Goal: Find specific page/section: Find specific page/section

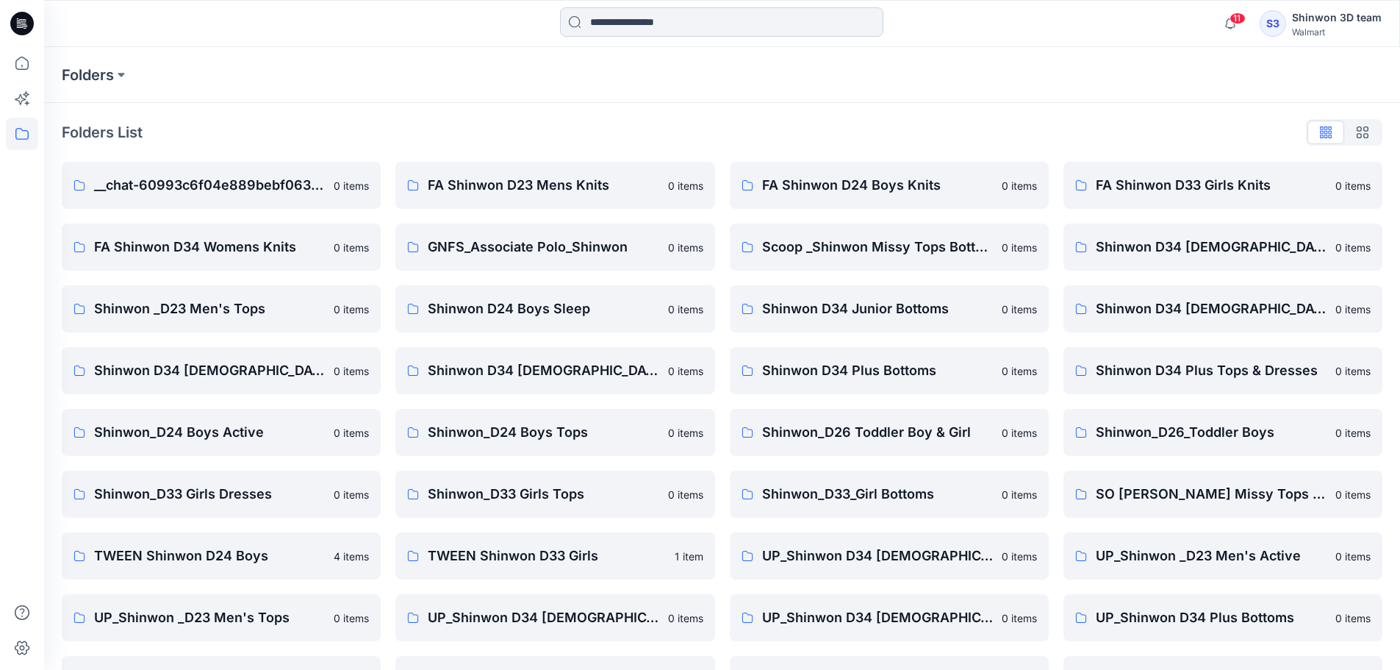
drag, startPoint x: 635, startPoint y: 12, endPoint x: 647, endPoint y: 21, distance: 14.3
click at [638, 13] on input at bounding box center [721, 21] width 323 height 29
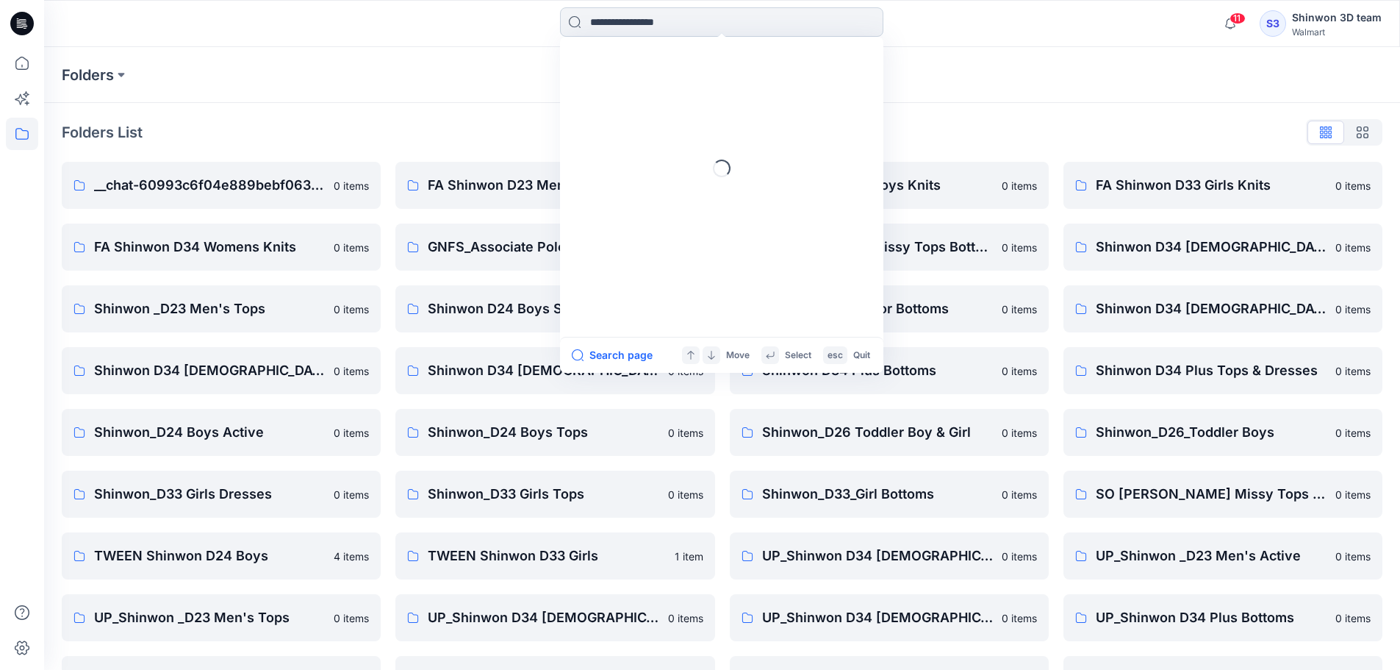
paste input "**********"
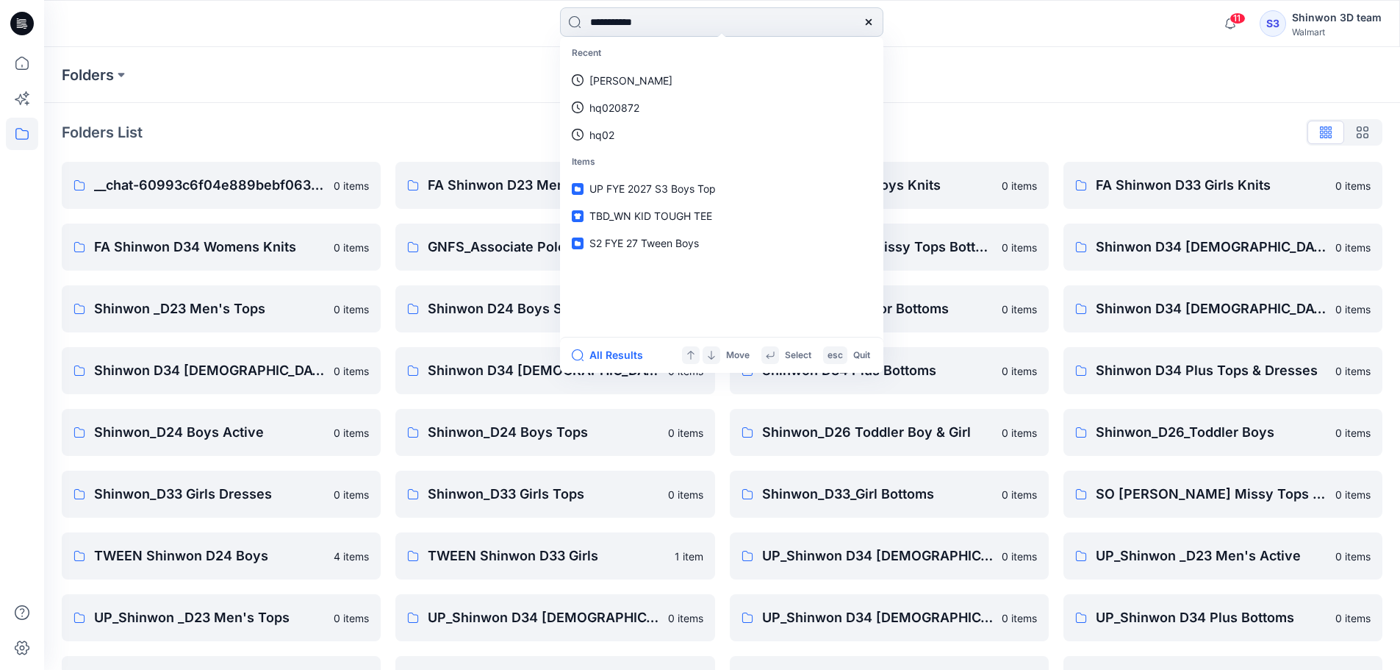
click at [581, 22] on input "**********" at bounding box center [721, 21] width 323 height 29
click at [592, 21] on input "**********" at bounding box center [721, 21] width 323 height 29
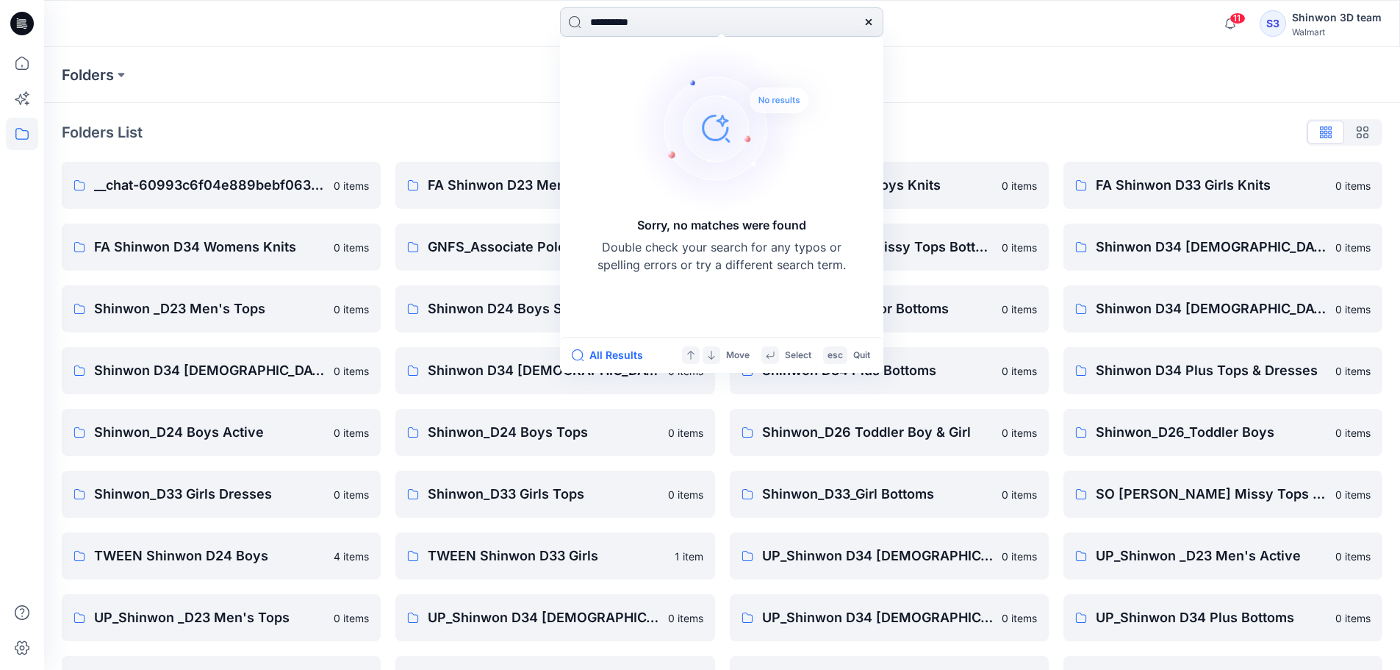
click at [670, 26] on input "**********" at bounding box center [721, 21] width 323 height 29
click at [631, 21] on input "**********" at bounding box center [721, 21] width 323 height 29
drag, startPoint x: 614, startPoint y: 21, endPoint x: 745, endPoint y: 24, distance: 130.2
click at [745, 24] on input "**********" at bounding box center [721, 21] width 323 height 29
type input "****"
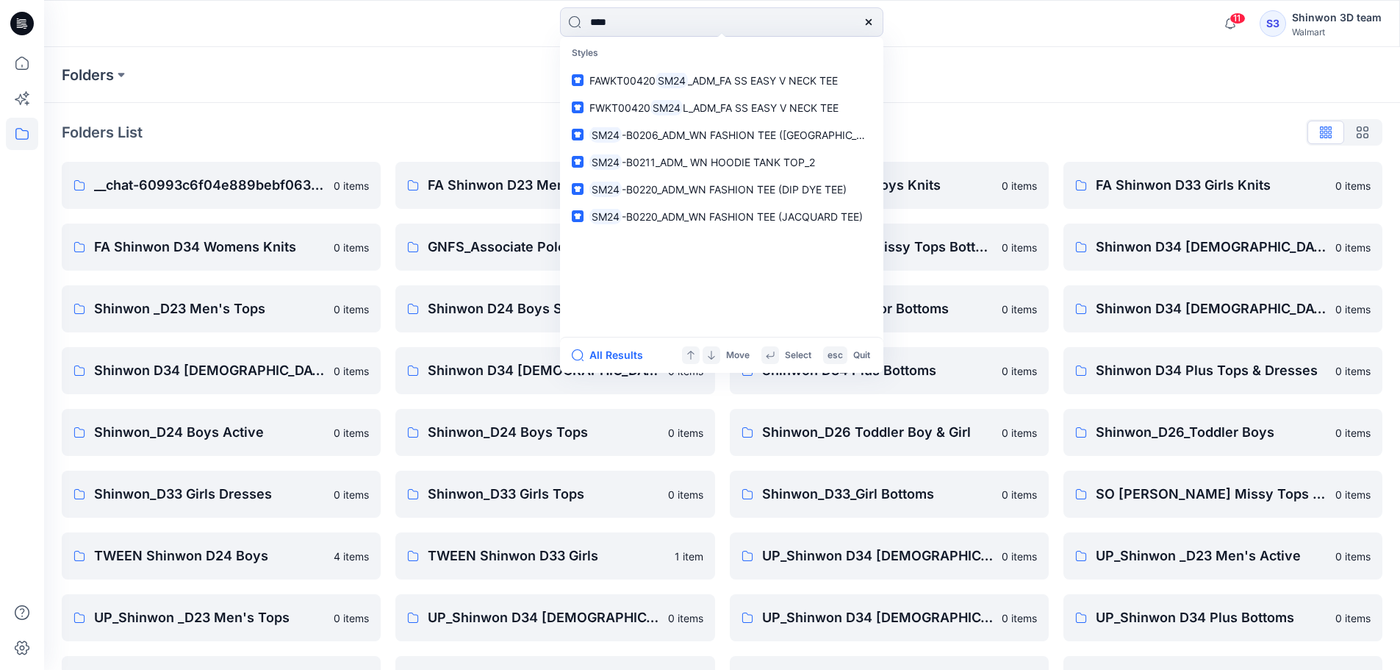
drag, startPoint x: 750, startPoint y: 29, endPoint x: 393, endPoint y: 23, distance: 356.5
click at [398, 24] on div "**** Styles FAWKT00420 SM24 _ADM_FA SS EASY V NECK TEE FWKT00420 SM24 L_ADM_FA …" at bounding box center [722, 23] width 678 height 32
click at [1061, 57] on div "Folders" at bounding box center [722, 75] width 1356 height 56
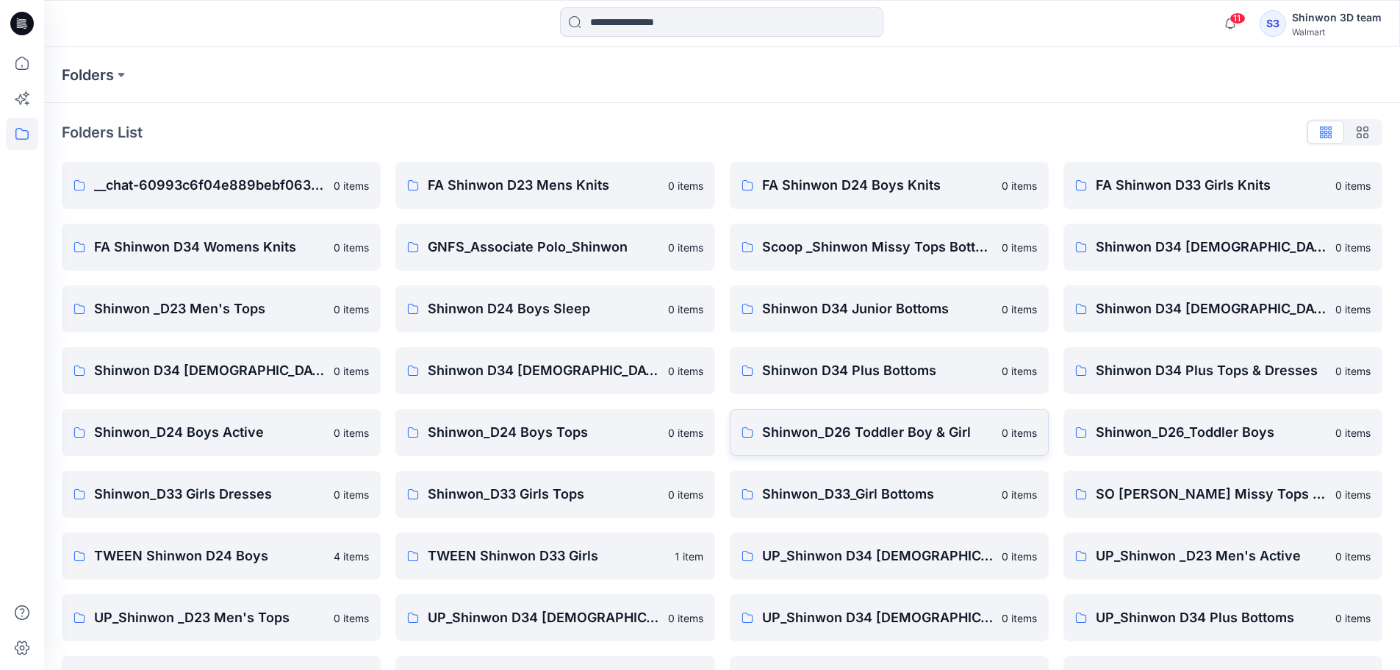
scroll to position [236, 0]
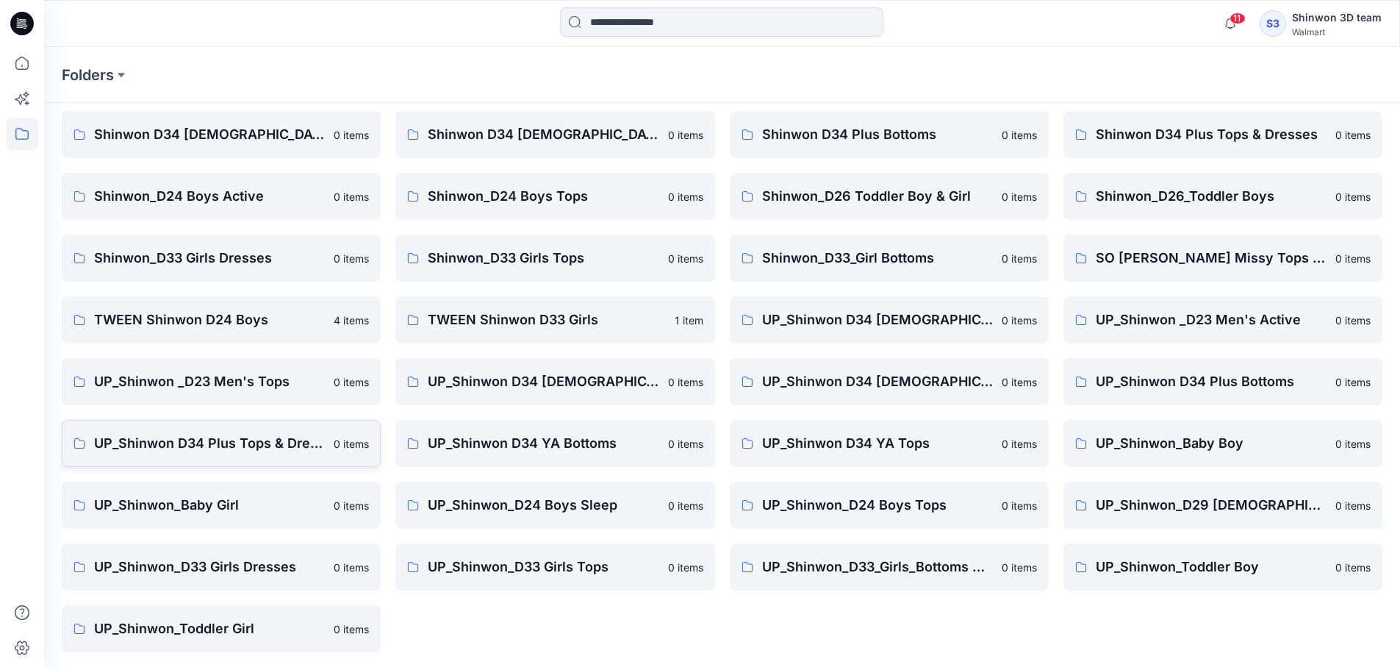
click at [281, 451] on p "UP_Shinwon D34 Plus Tops & Dresses" at bounding box center [209, 443] width 231 height 21
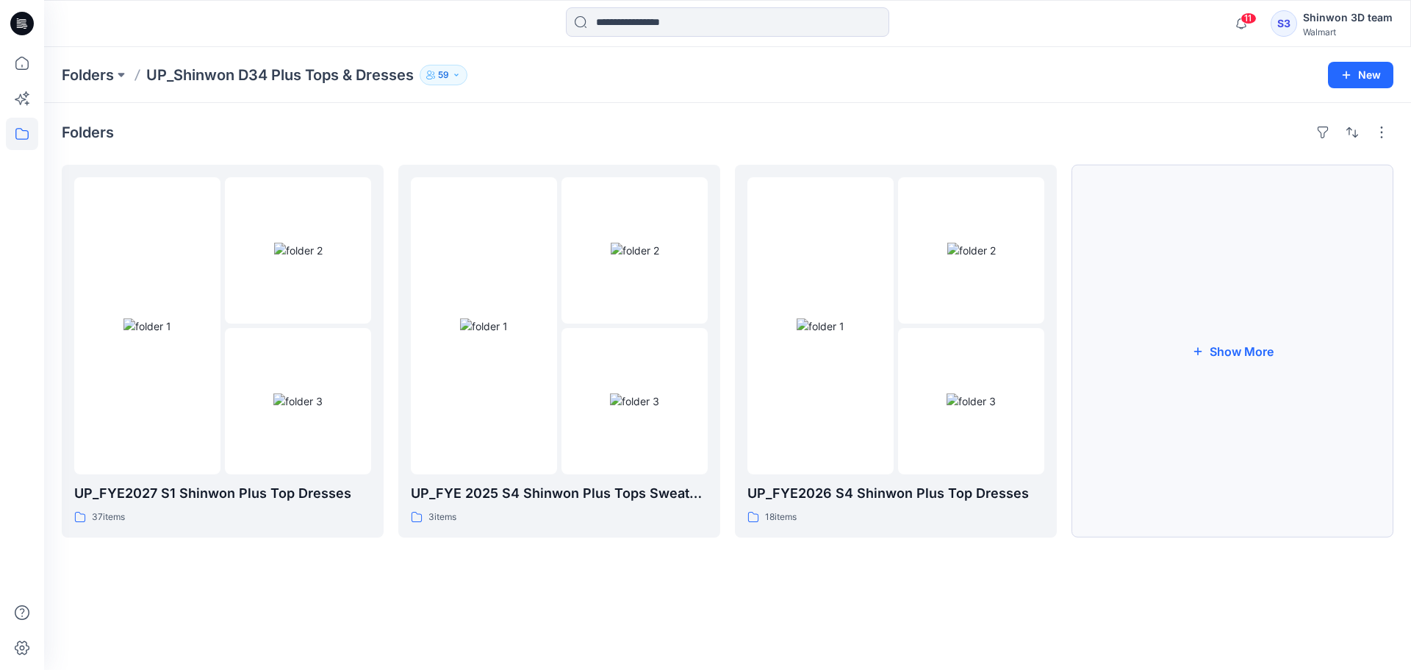
click at [1197, 498] on button "Show More" at bounding box center [1233, 351] width 322 height 373
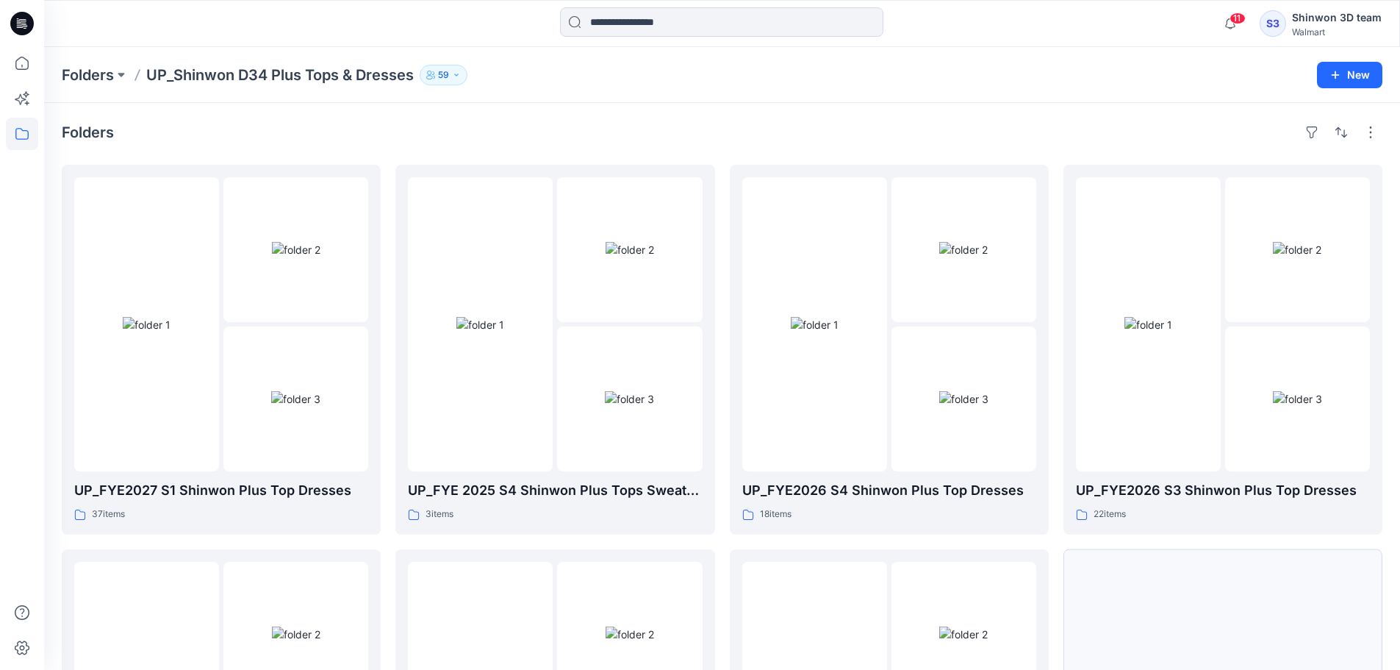
scroll to position [290, 0]
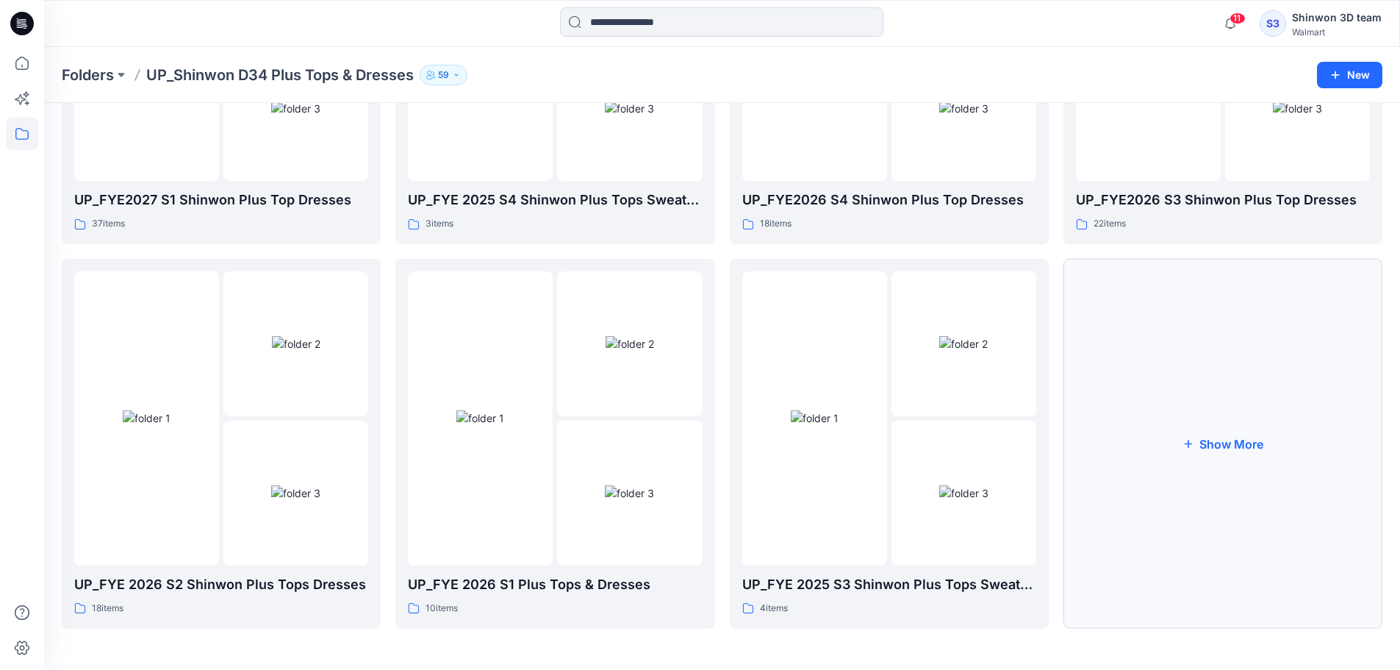
click at [1198, 575] on button "Show More" at bounding box center [1223, 444] width 319 height 370
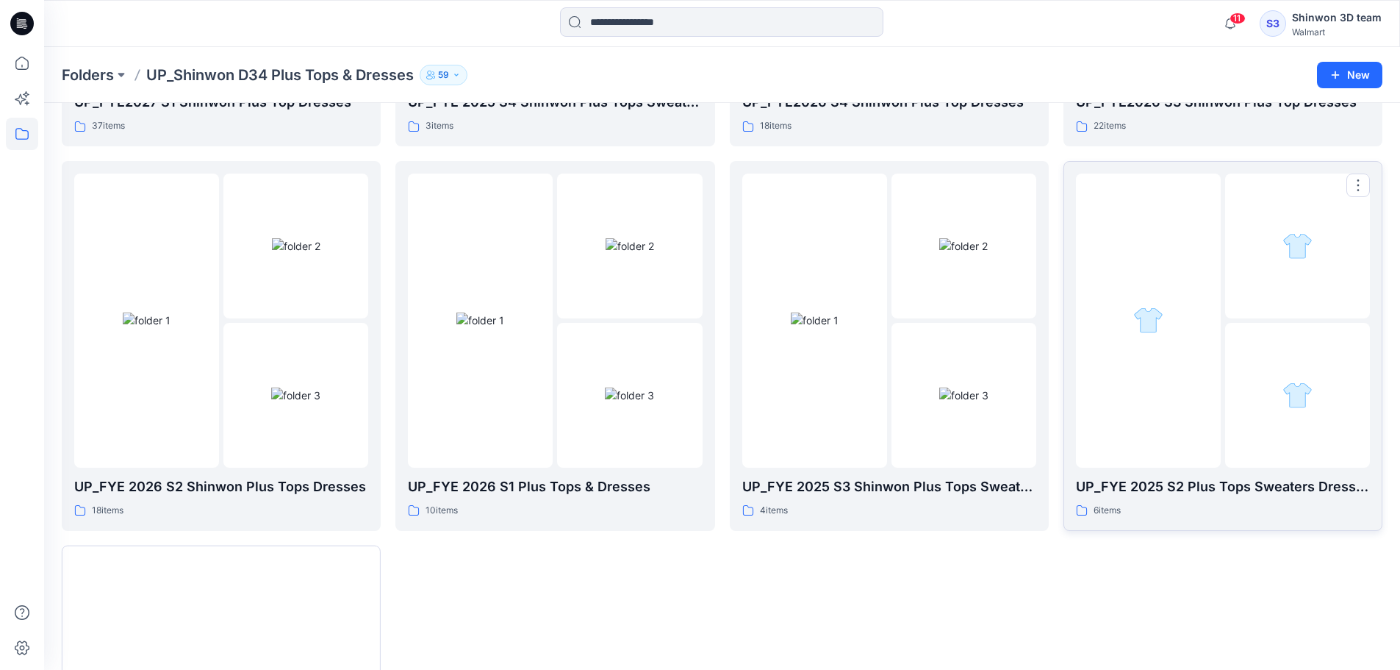
scroll to position [674, 0]
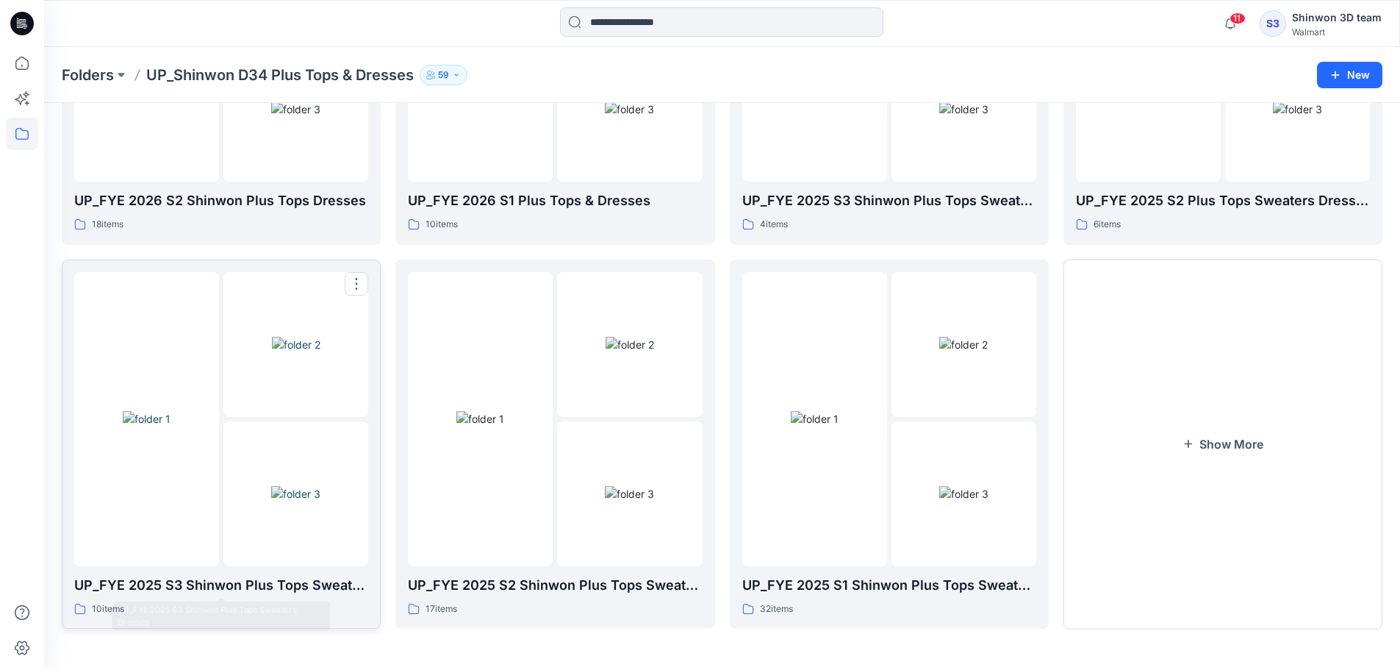
click at [221, 595] on div "UP_FYE 2025 S3 Shinwon Plus Tops Sweaters Dresses 10 items" at bounding box center [221, 596] width 294 height 42
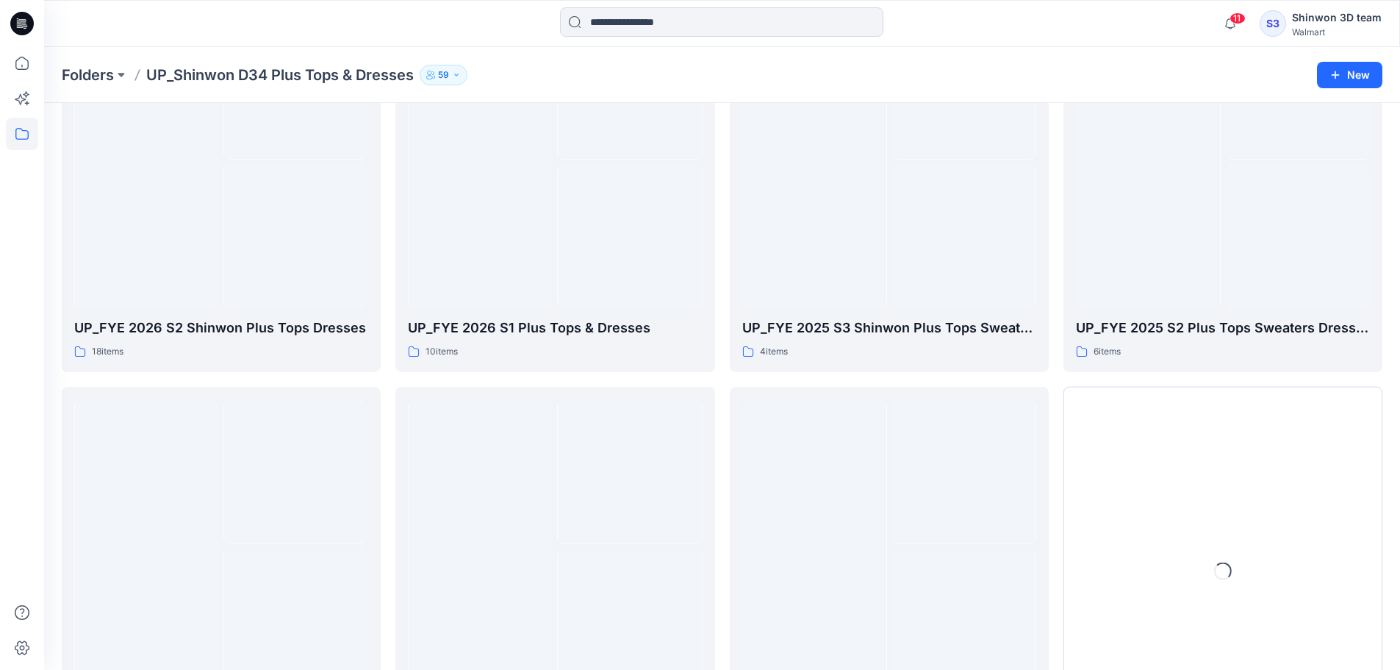
scroll to position [674, 0]
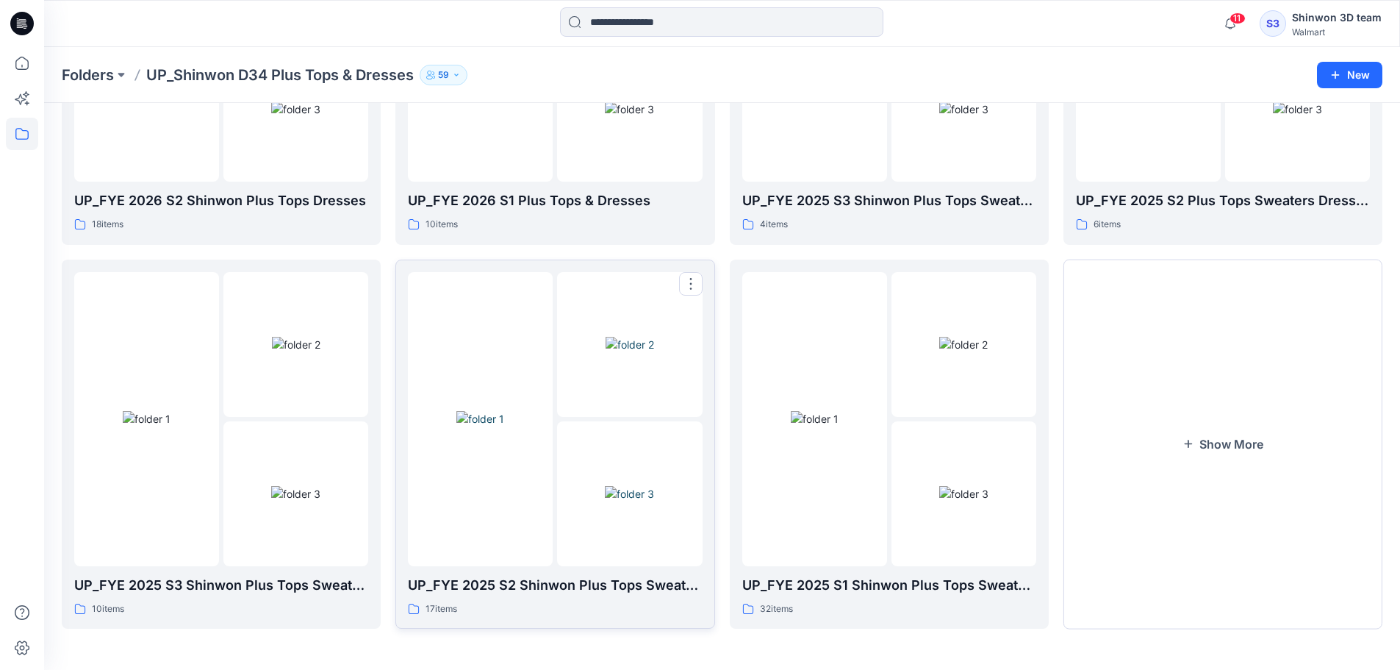
click at [606, 486] on img at bounding box center [629, 493] width 49 height 15
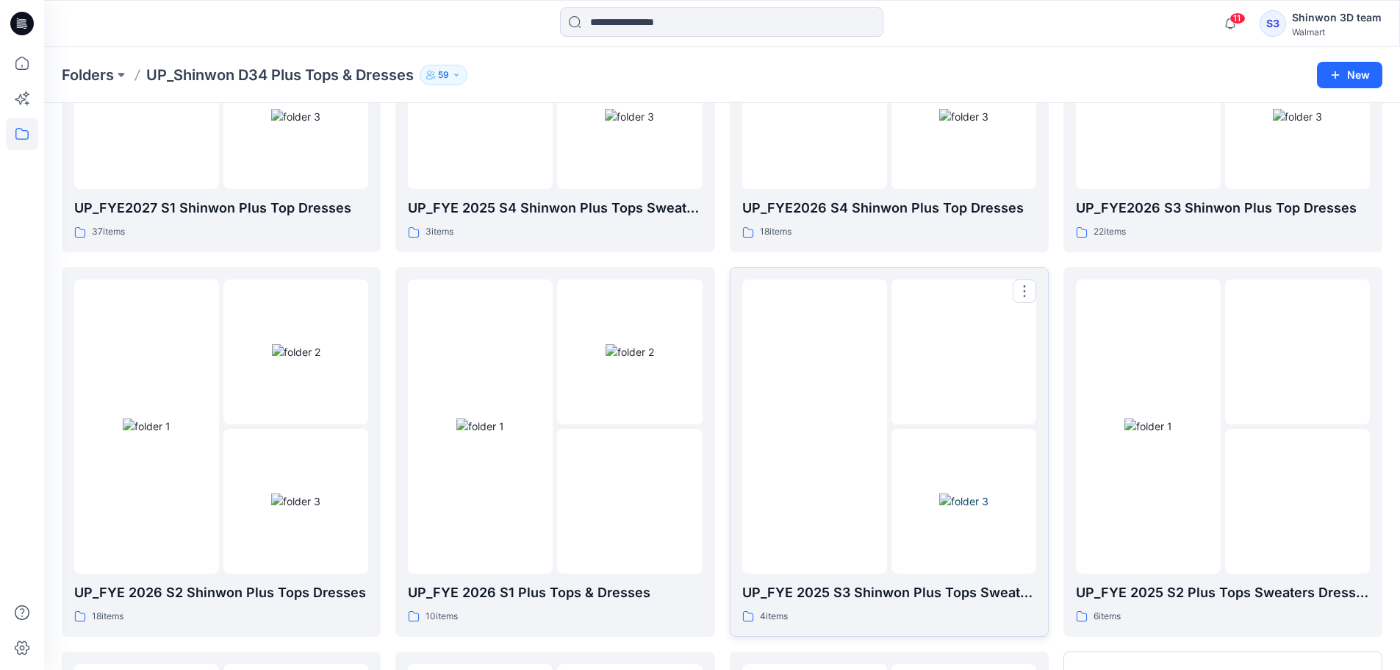
scroll to position [184, 0]
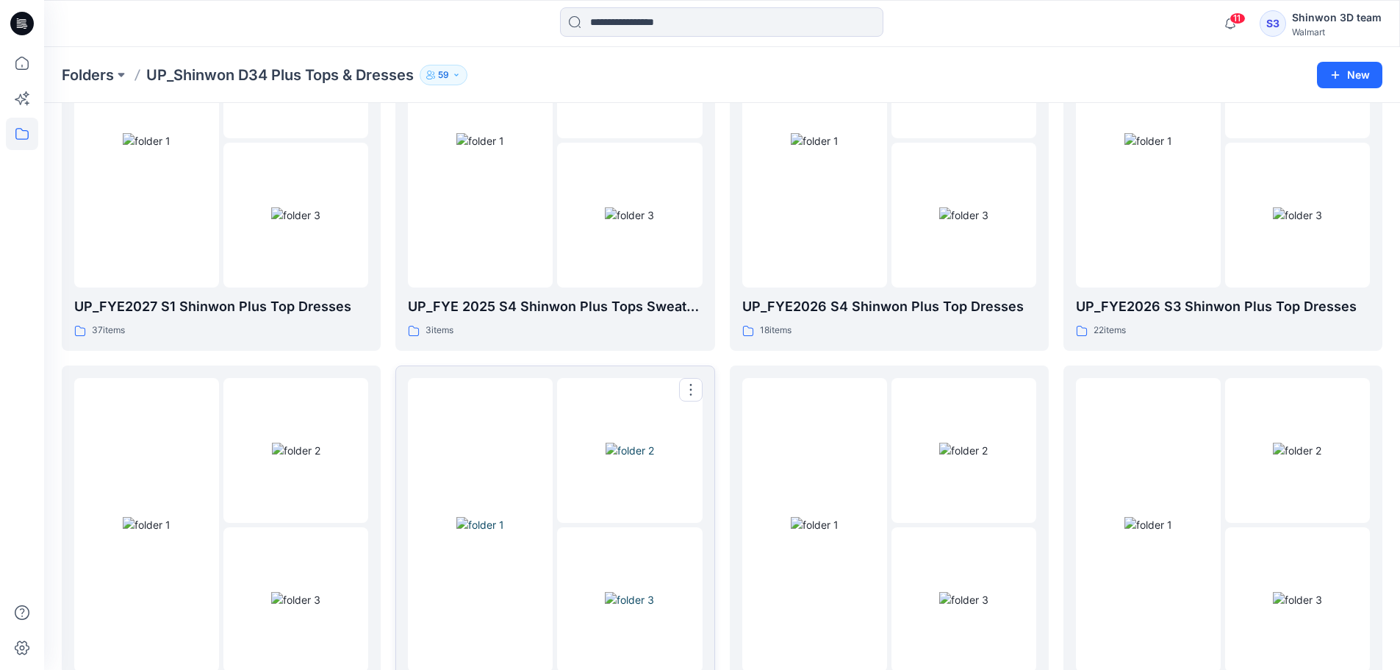
click at [635, 592] on img at bounding box center [629, 599] width 49 height 15
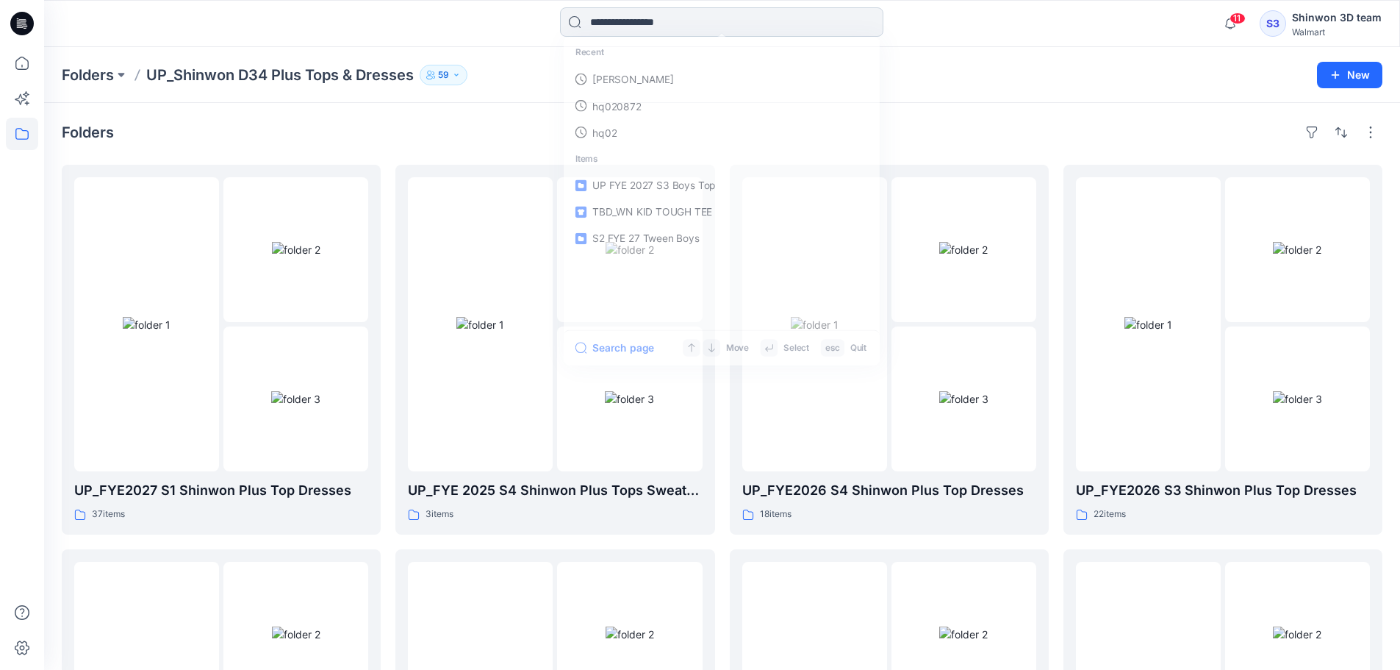
click at [715, 19] on input at bounding box center [721, 21] width 323 height 29
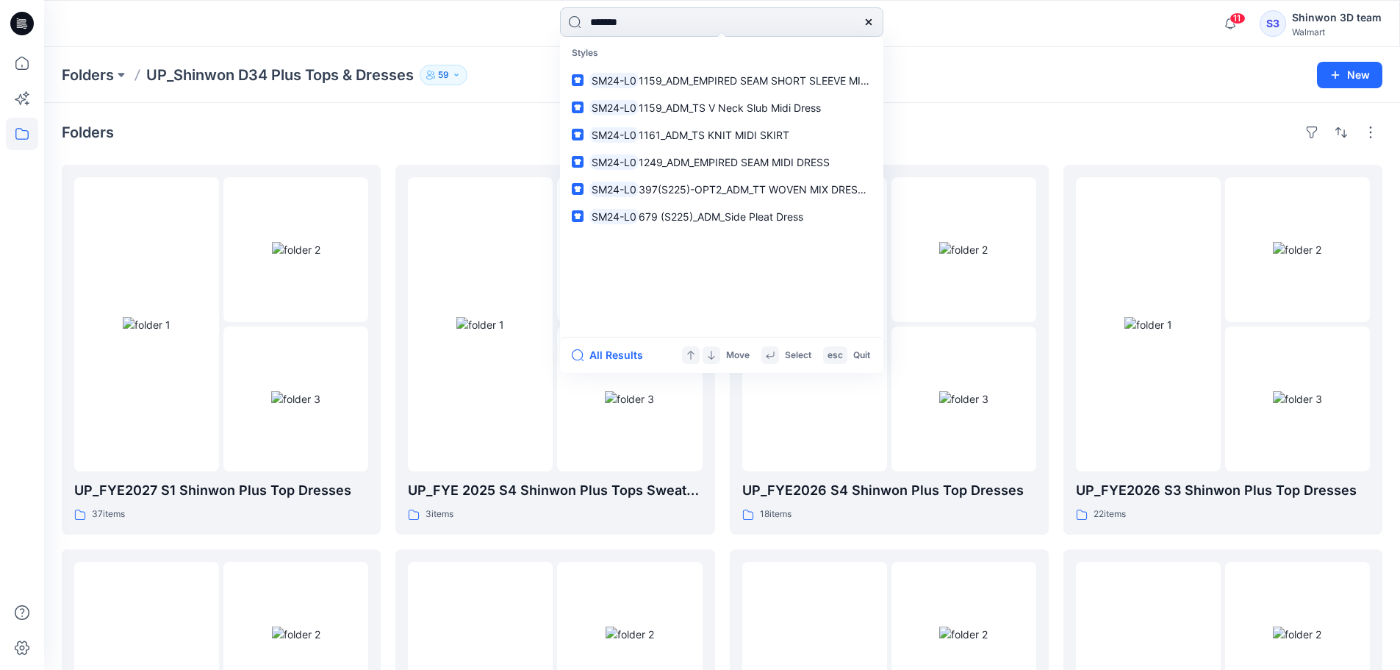
drag, startPoint x: 628, startPoint y: 21, endPoint x: 736, endPoint y: 20, distance: 108.8
click at [730, 21] on input "*******" at bounding box center [721, 21] width 323 height 29
type input "*****"
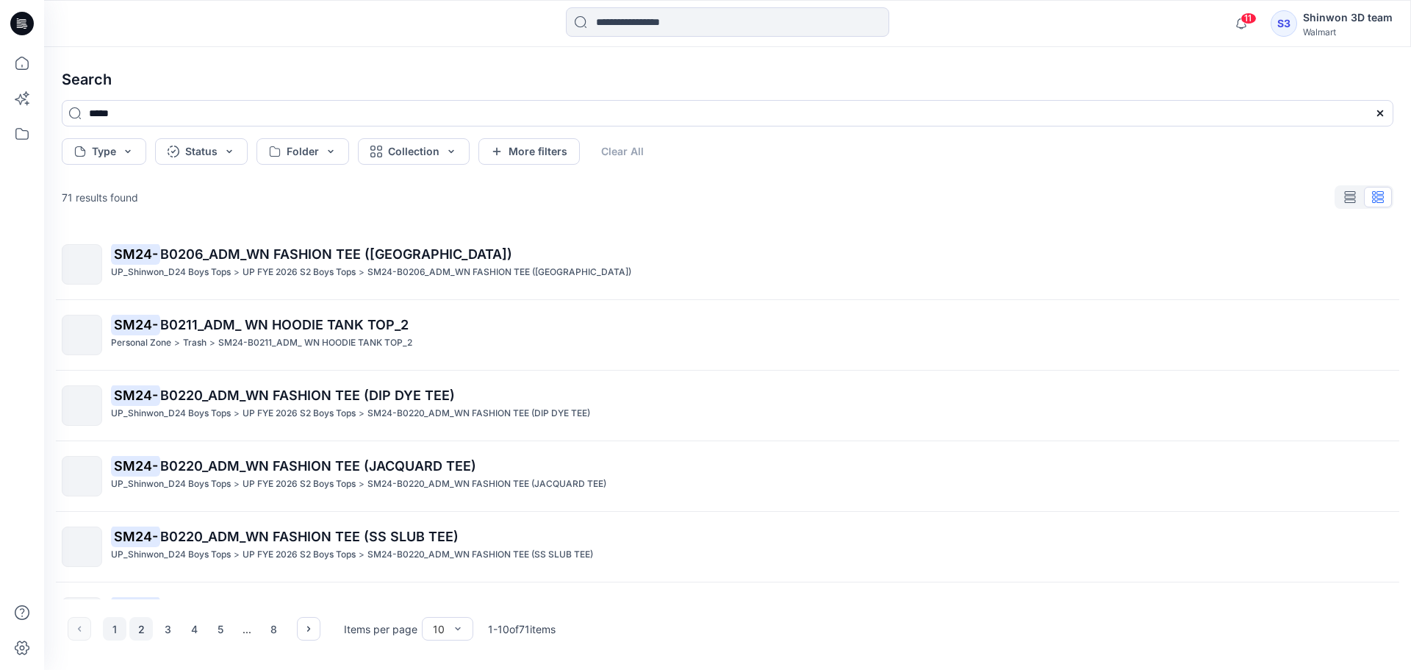
click at [137, 628] on button "2" at bounding box center [141, 629] width 24 height 24
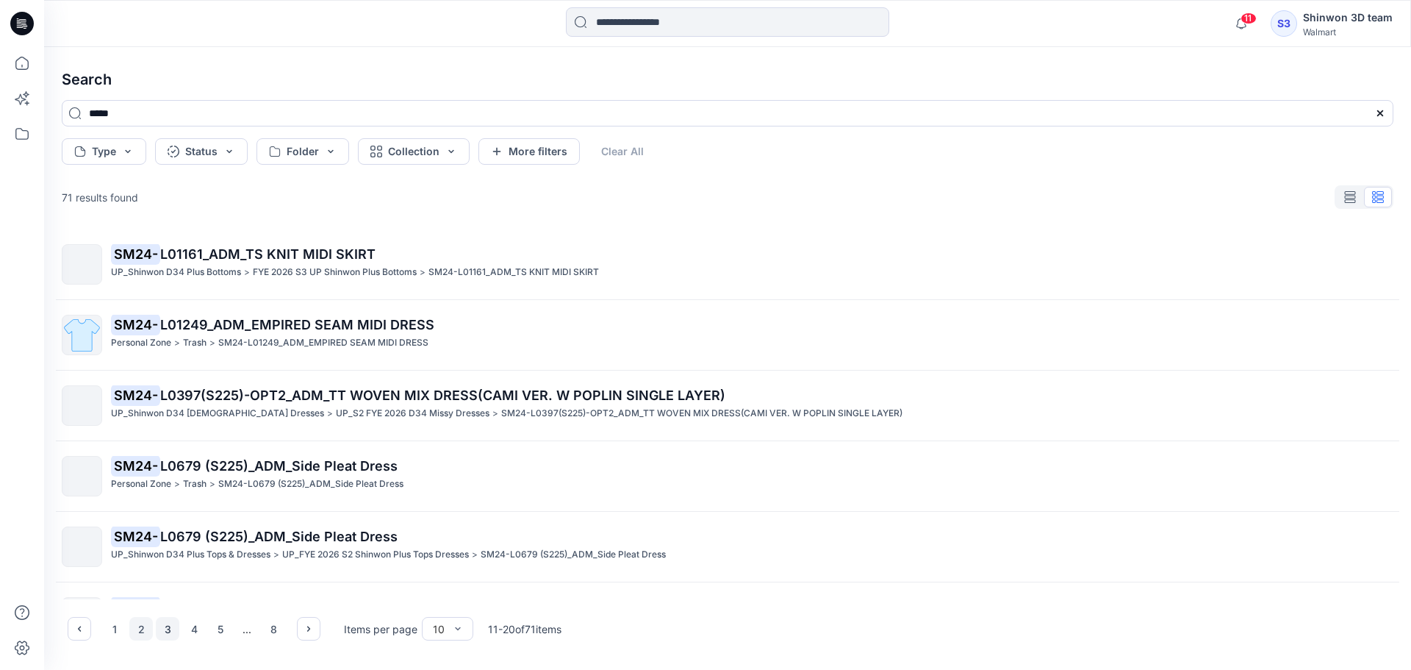
click at [169, 634] on button "3" at bounding box center [168, 629] width 24 height 24
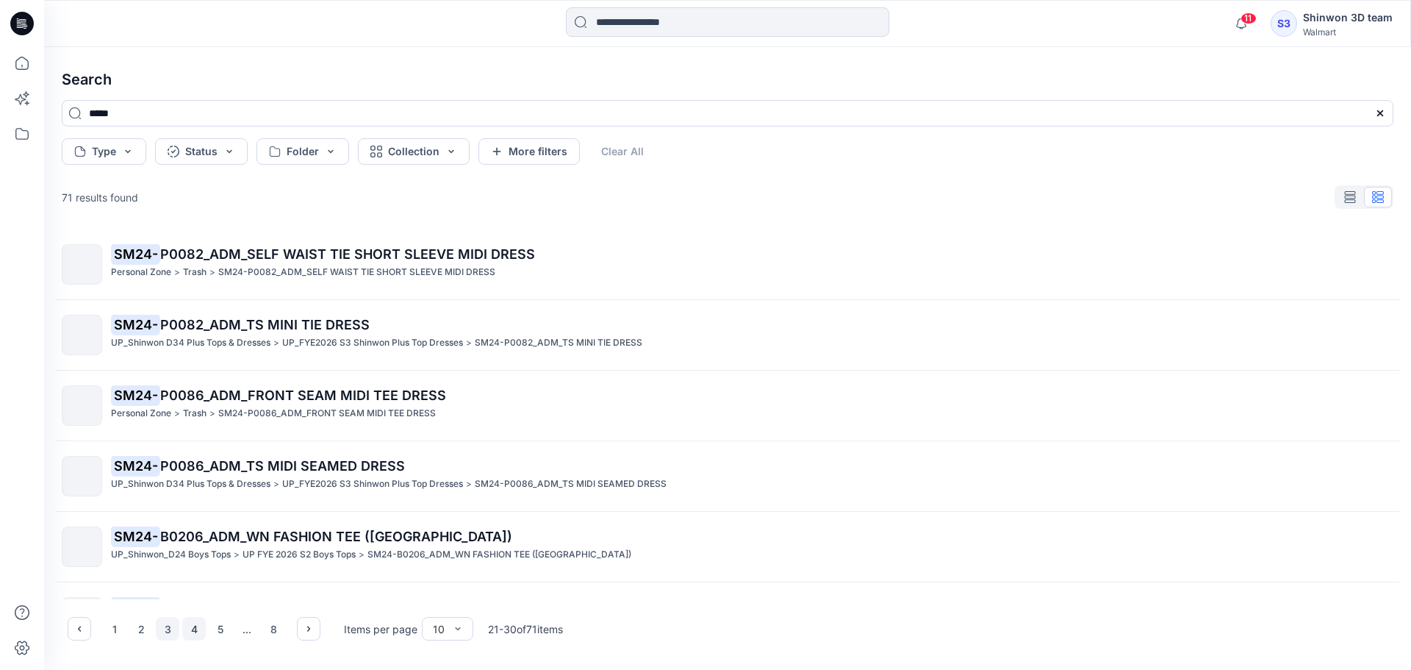
click at [197, 633] on button "4" at bounding box center [194, 629] width 24 height 24
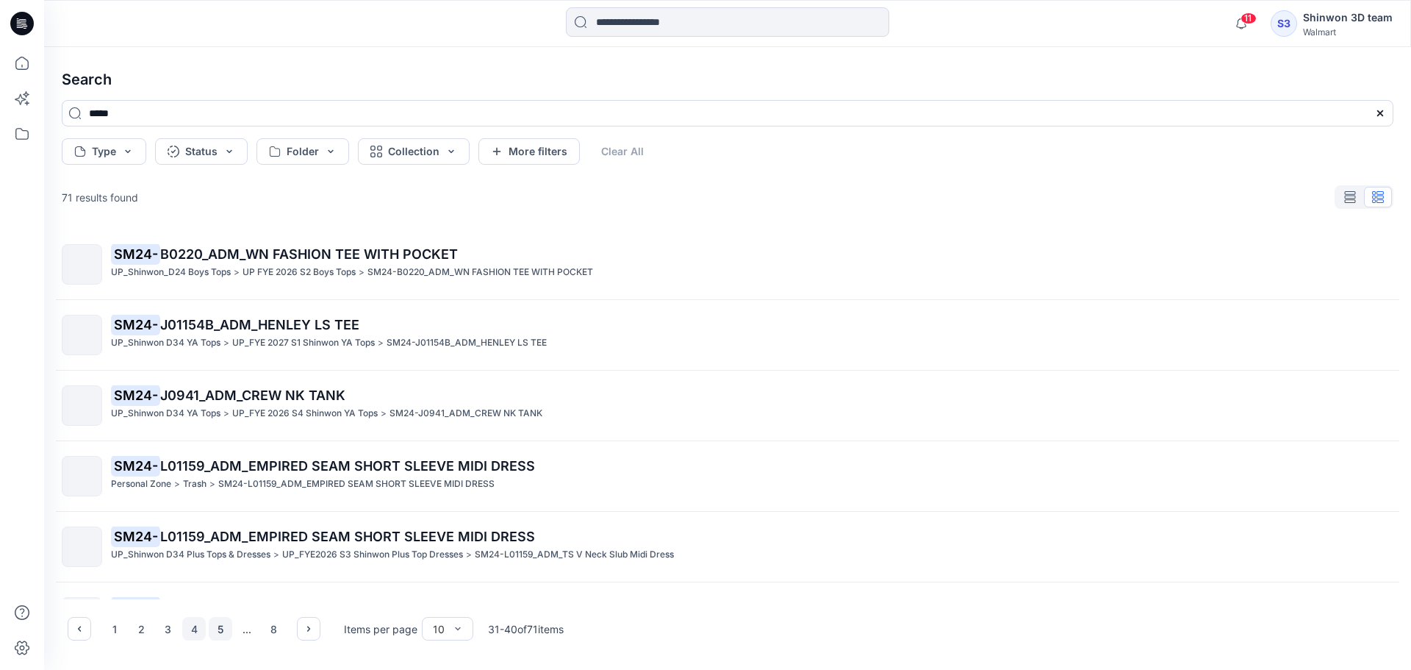
click at [219, 630] on button "5" at bounding box center [221, 629] width 24 height 24
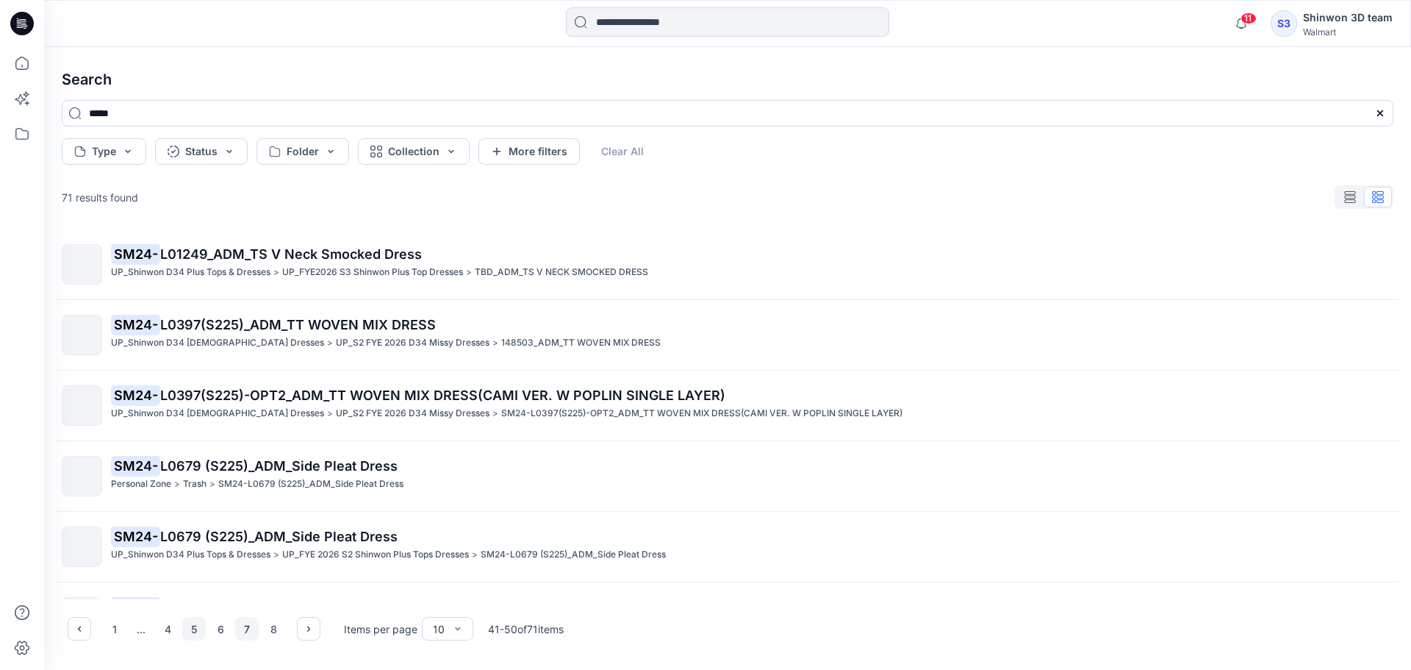
click at [248, 634] on button "7" at bounding box center [247, 629] width 24 height 24
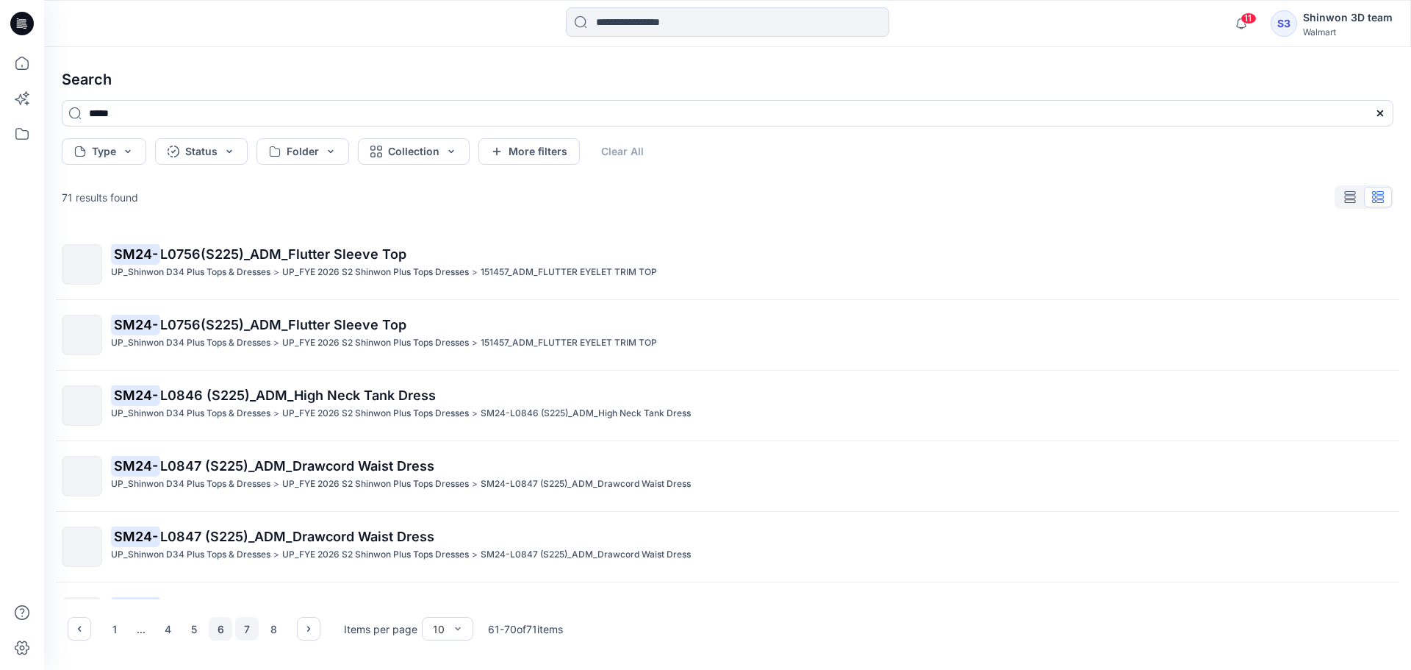
click at [222, 631] on button "6" at bounding box center [221, 629] width 24 height 24
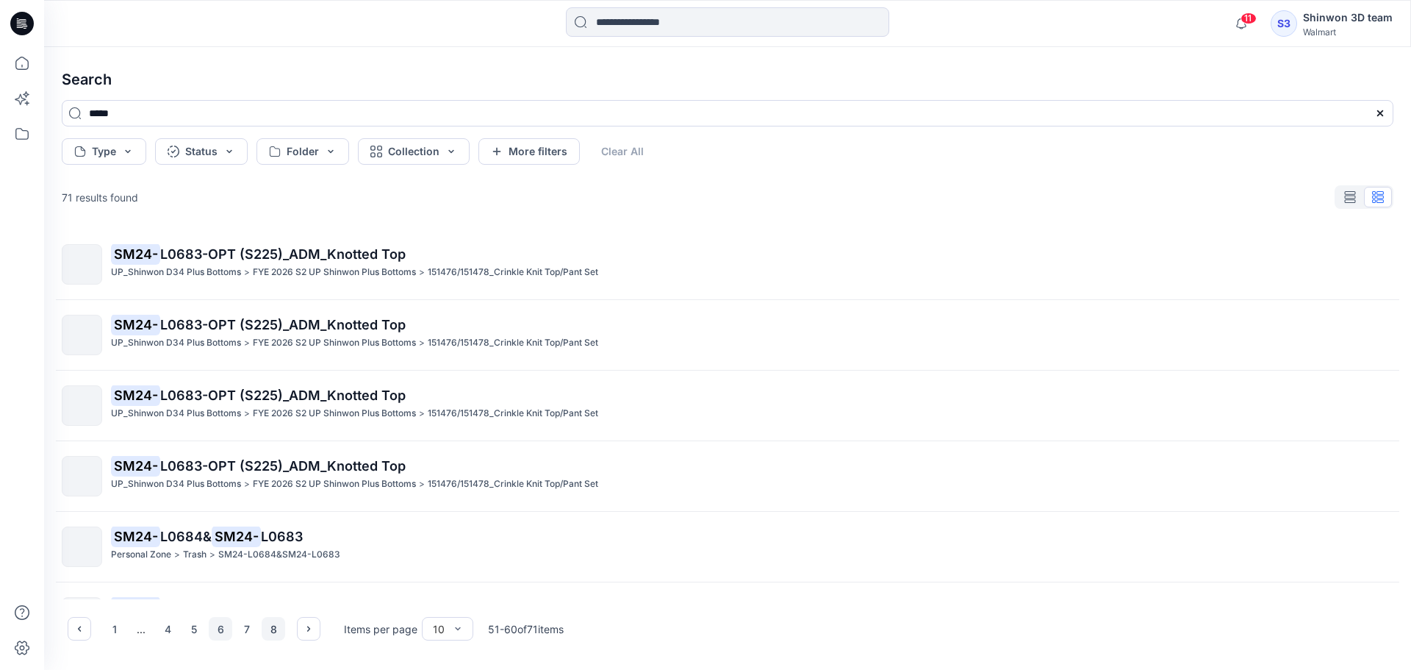
click at [271, 634] on button "8" at bounding box center [274, 629] width 24 height 24
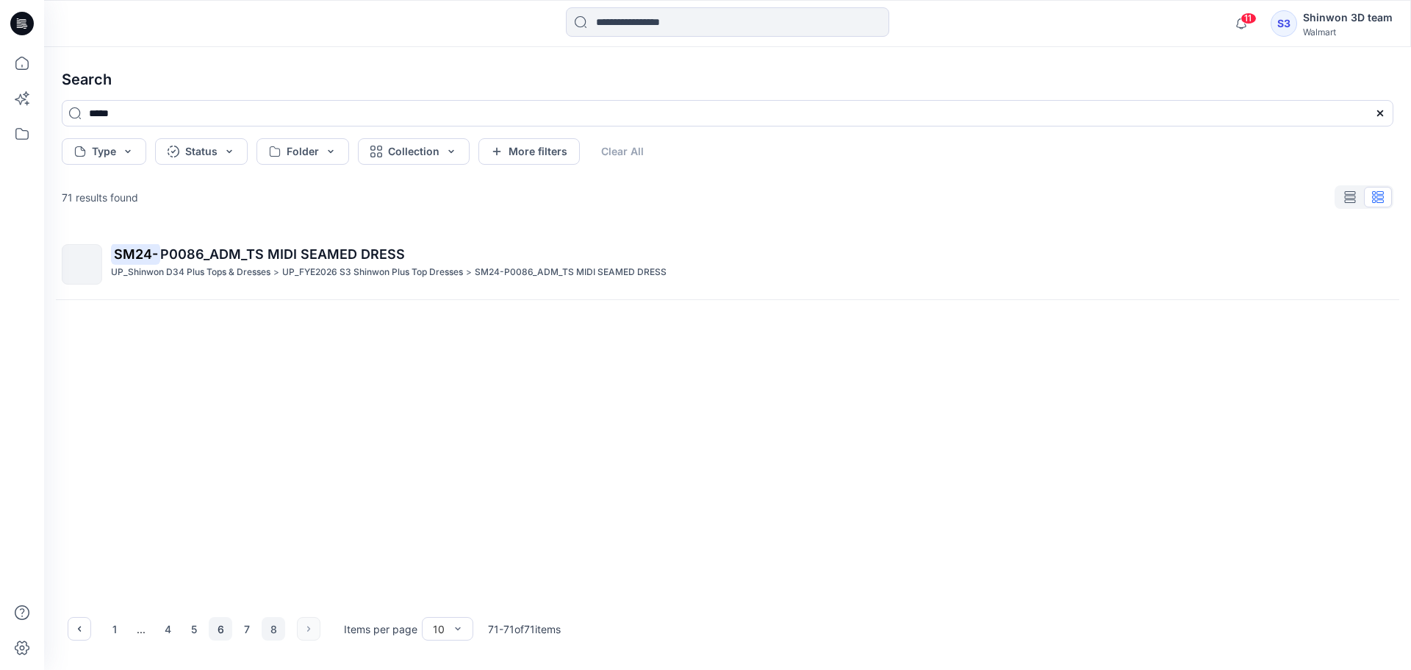
click at [225, 633] on button "6" at bounding box center [221, 629] width 24 height 24
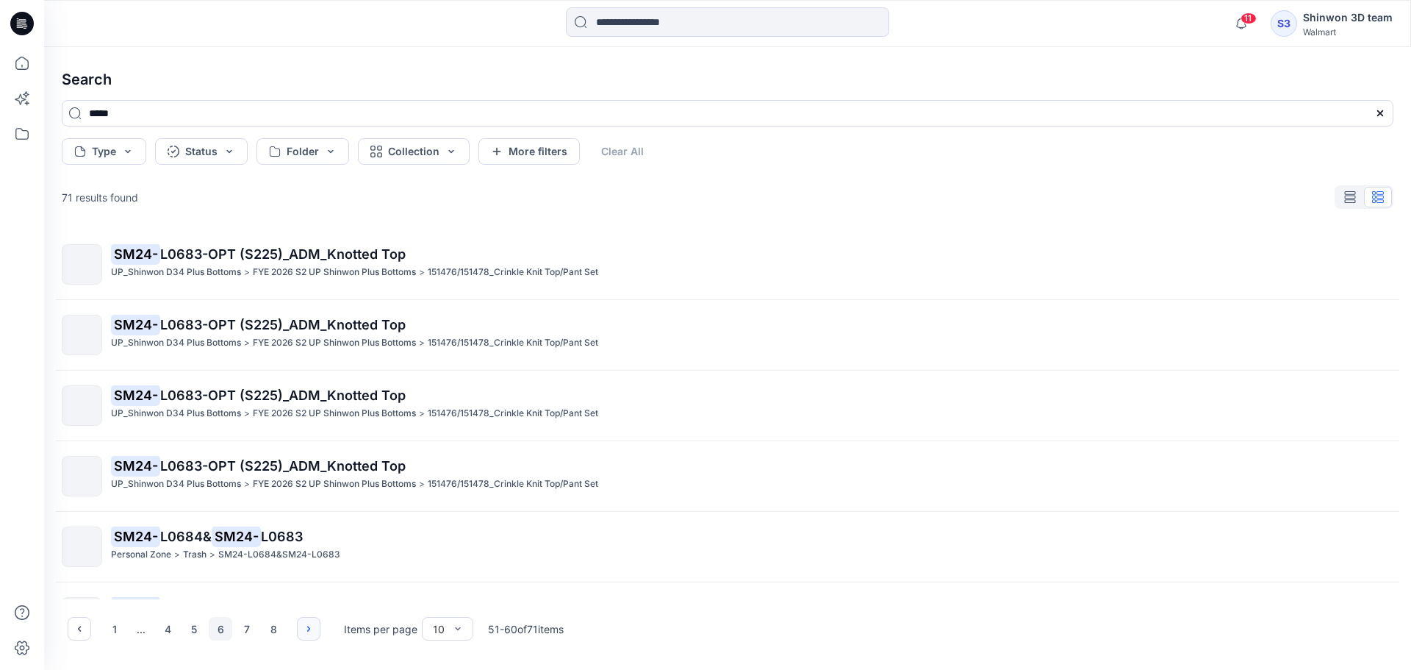
drag, startPoint x: 305, startPoint y: 629, endPoint x: 300, endPoint y: 642, distance: 13.5
click at [304, 629] on icon "button" at bounding box center [309, 629] width 12 height 12
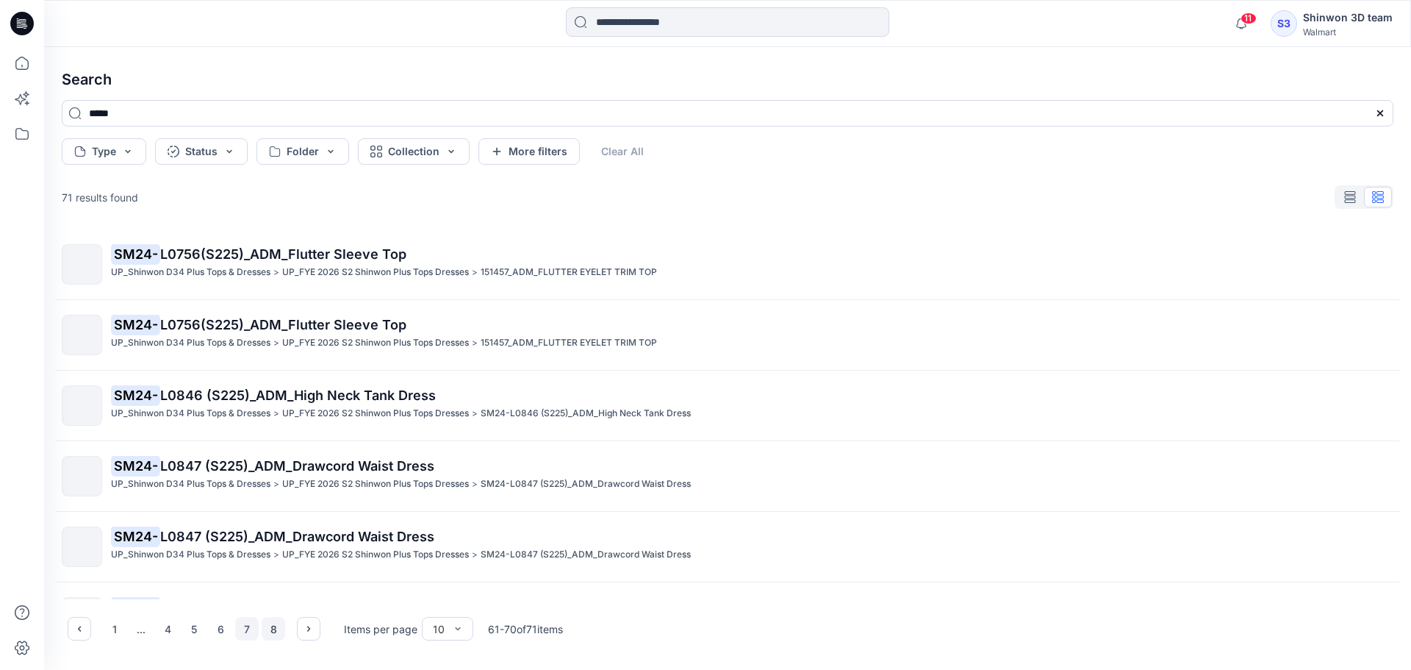
click at [267, 631] on button "8" at bounding box center [274, 629] width 24 height 24
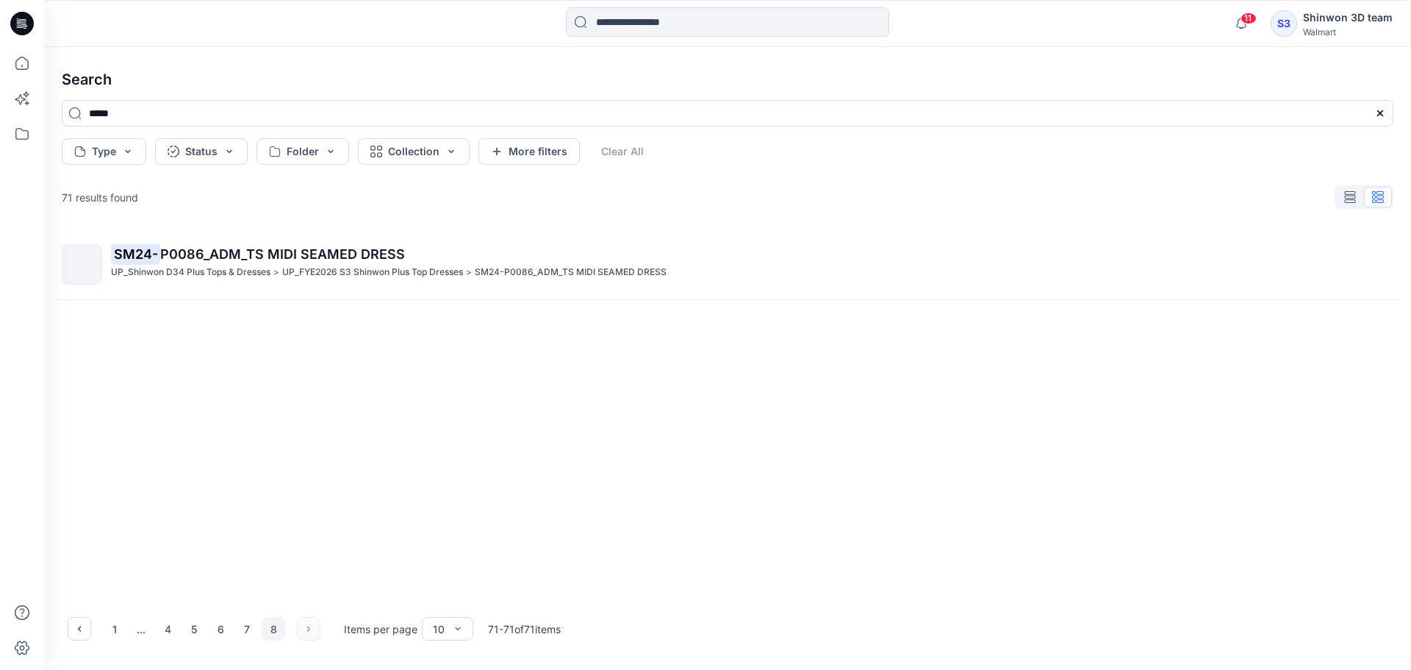
click at [304, 638] on div "1 ... 4 5 6 7 8" at bounding box center [194, 629] width 253 height 24
click at [303, 626] on div "1 ... 4 5 6 7 8" at bounding box center [194, 629] width 253 height 24
click at [720, 21] on input at bounding box center [727, 21] width 323 height 29
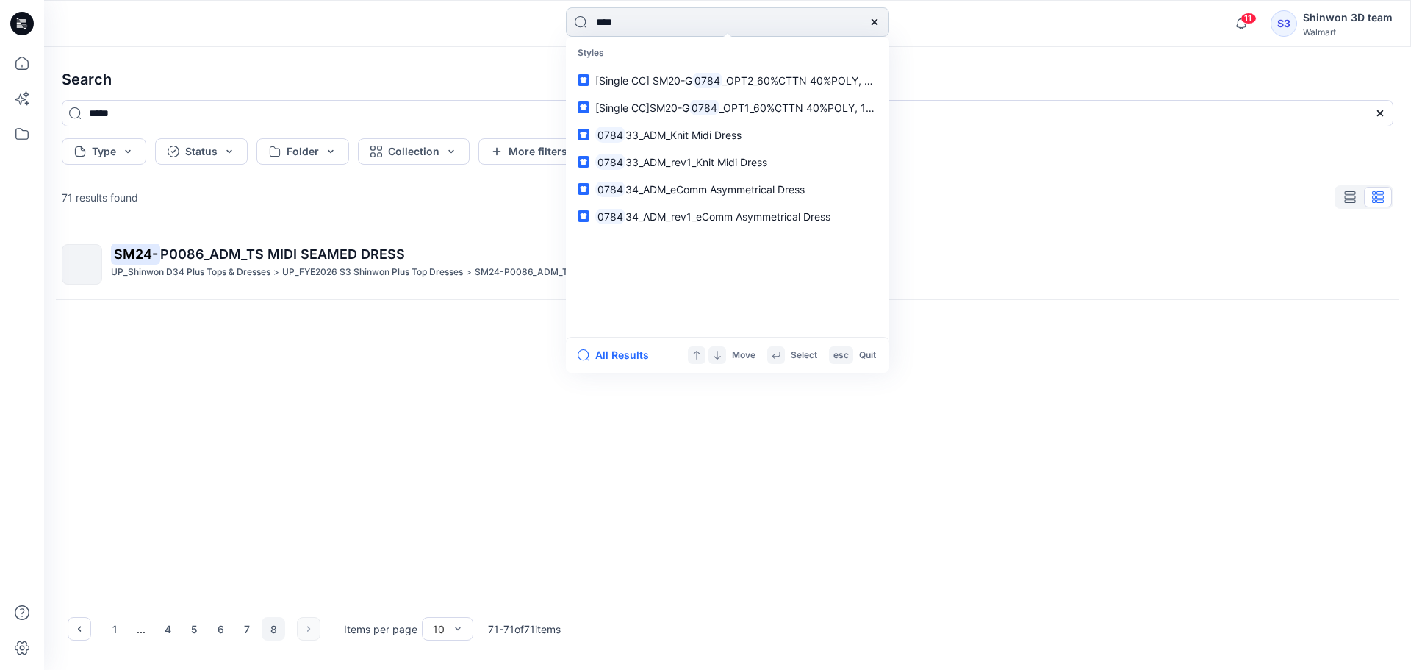
drag, startPoint x: 604, startPoint y: 24, endPoint x: 637, endPoint y: 25, distance: 32.3
click at [603, 24] on input "****" at bounding box center [727, 21] width 323 height 29
type input "***"
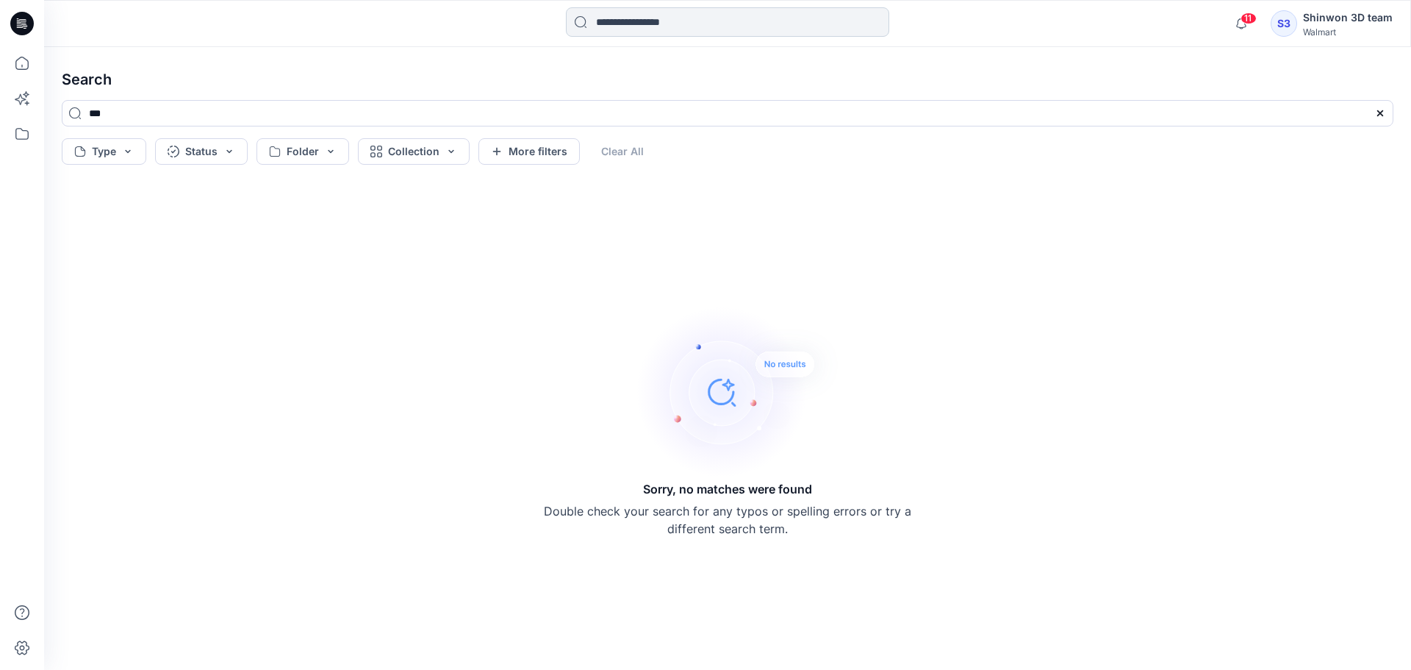
click at [679, 30] on input at bounding box center [727, 21] width 323 height 29
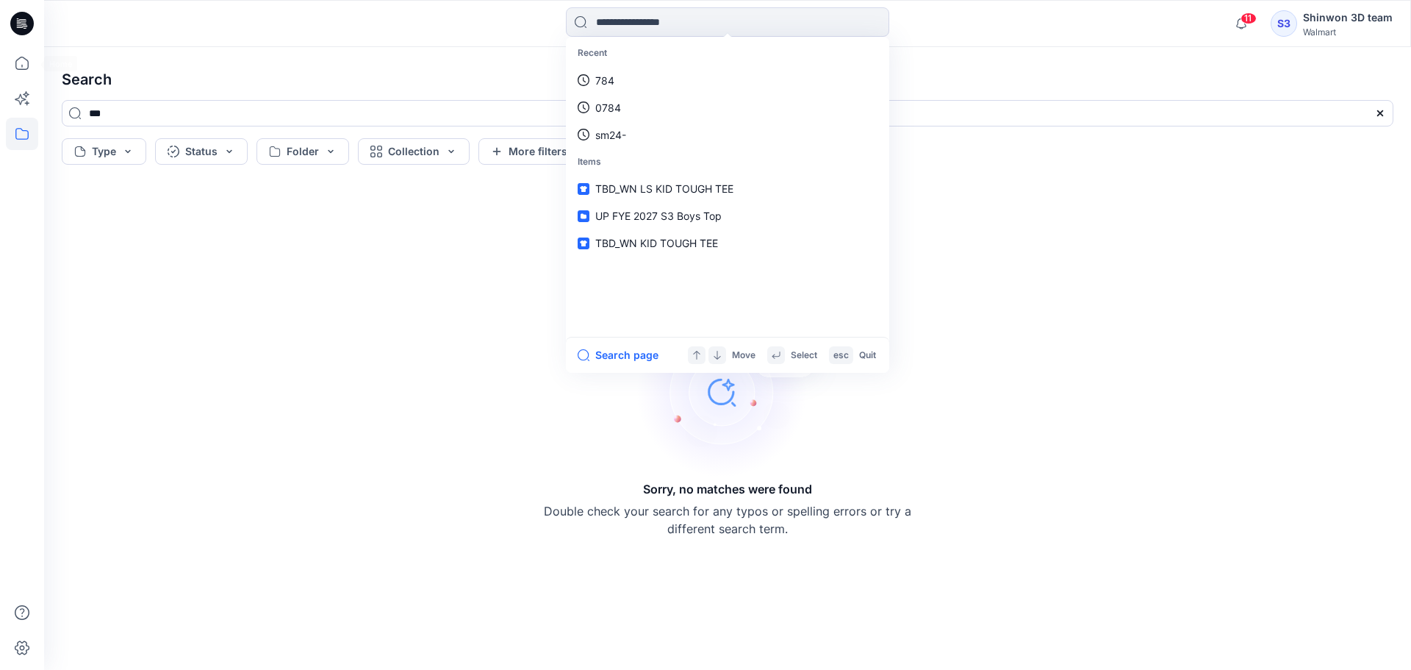
click at [24, 140] on icon at bounding box center [22, 134] width 32 height 32
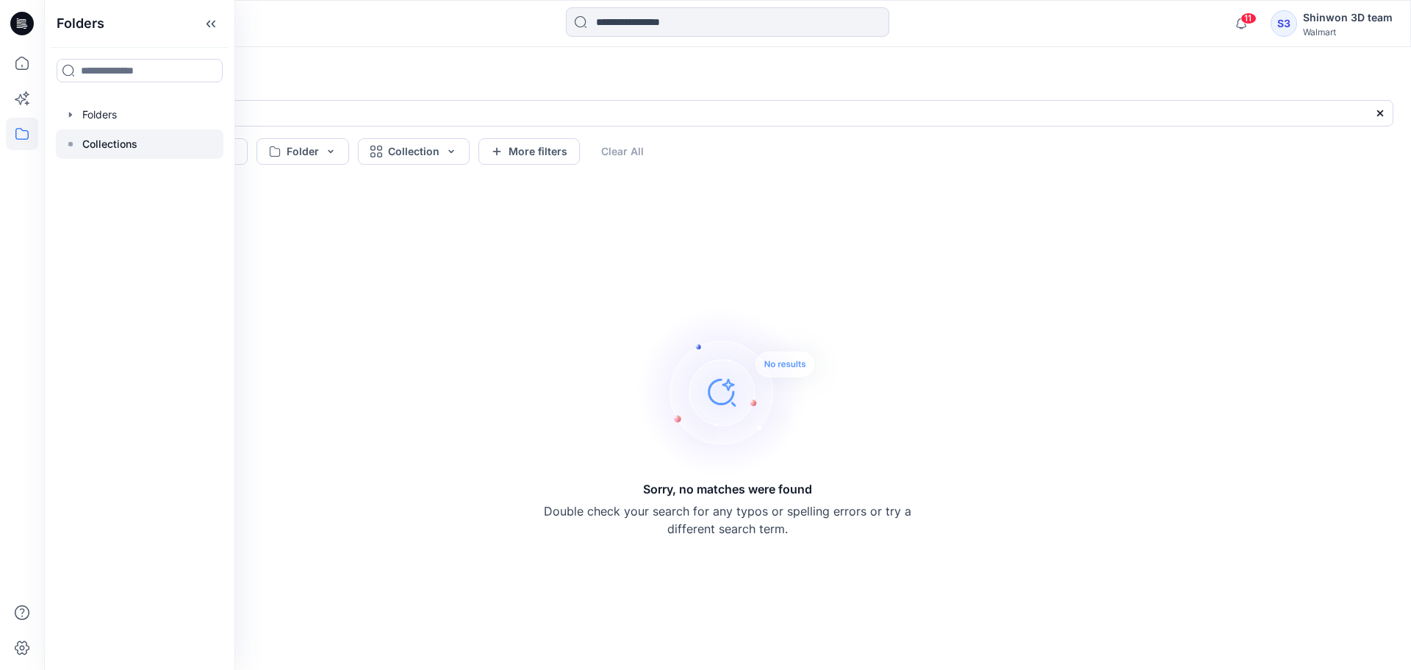
click at [130, 144] on p "Collections" at bounding box center [109, 144] width 55 height 18
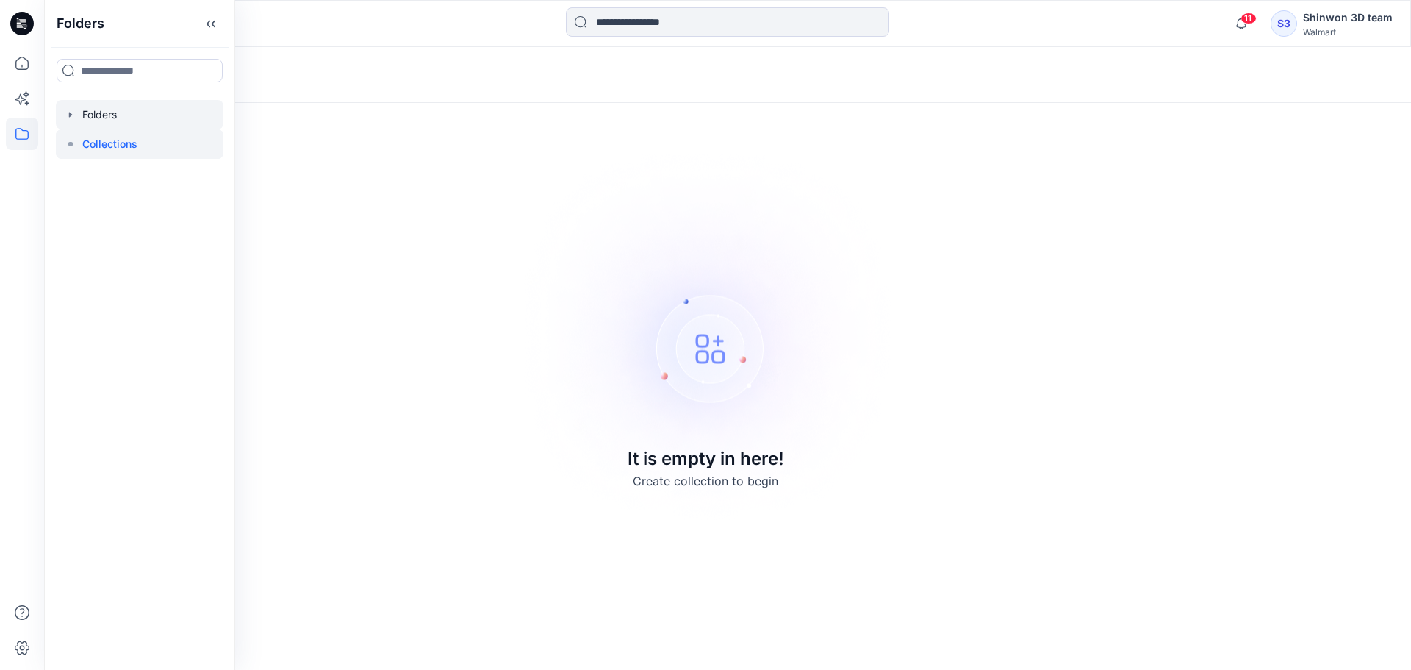
click at [89, 104] on div at bounding box center [140, 114] width 168 height 29
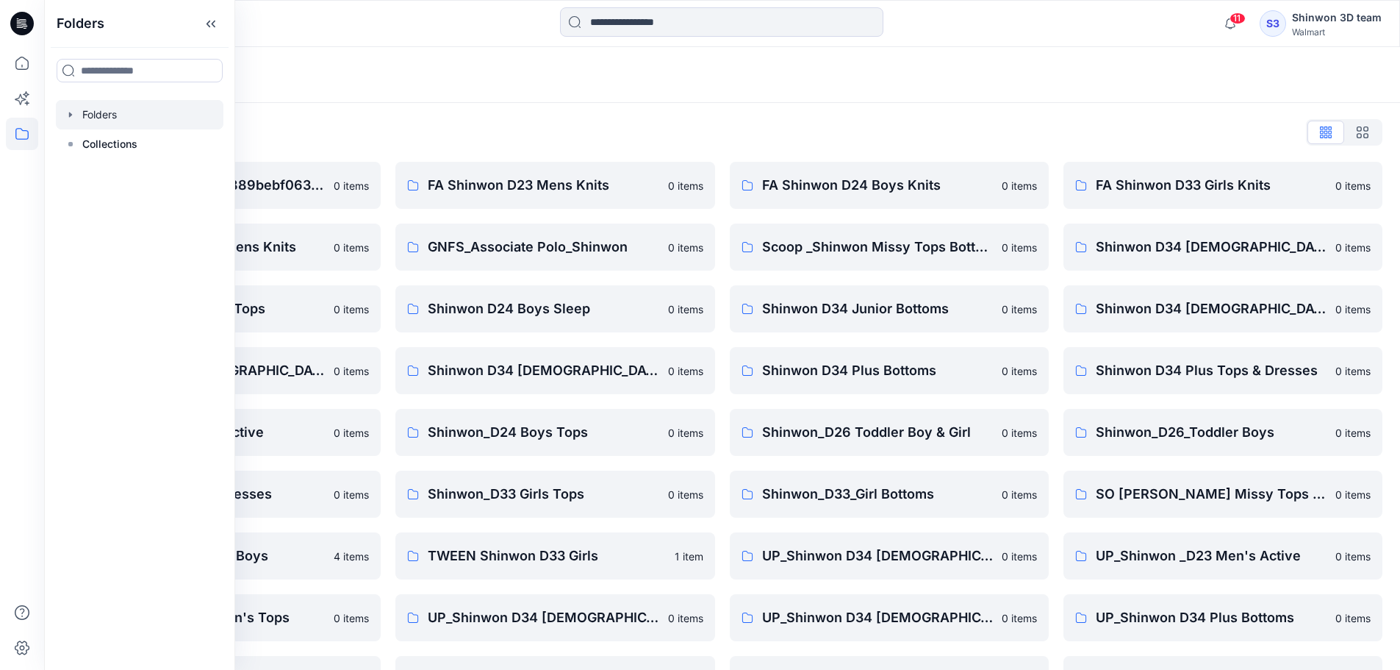
click at [903, 77] on div "Folders" at bounding box center [665, 75] width 1206 height 21
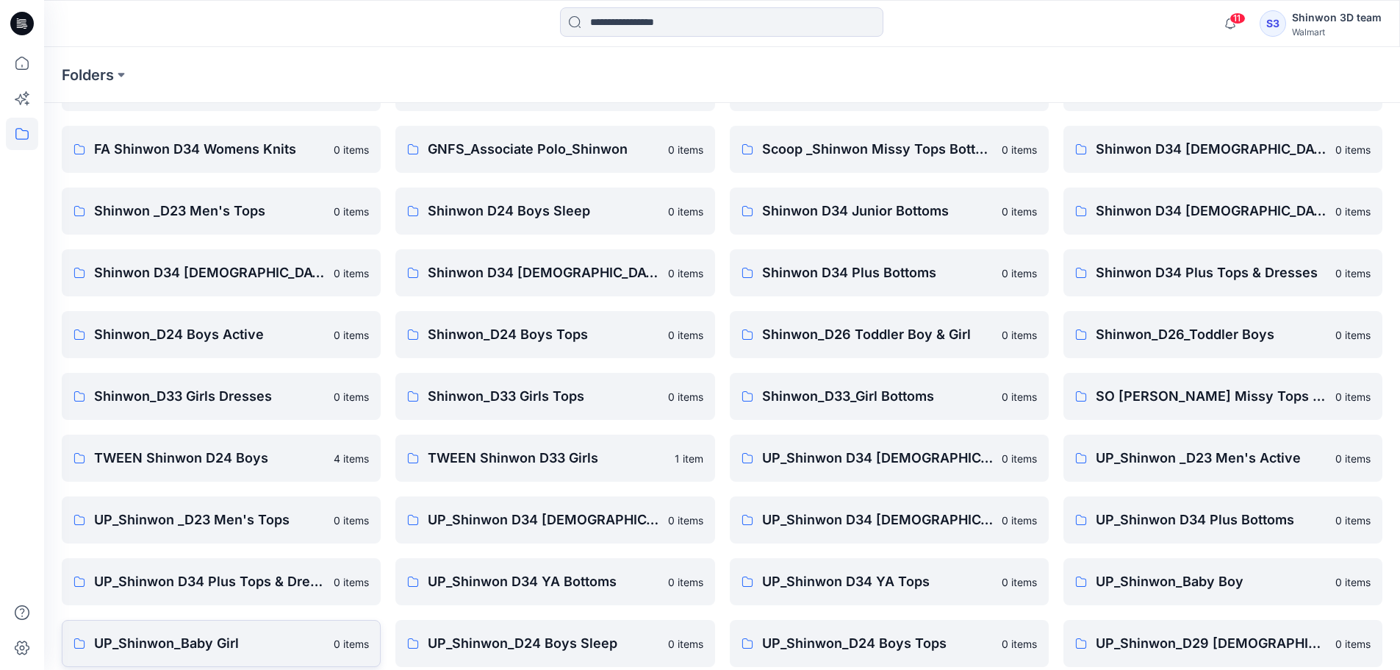
scroll to position [236, 0]
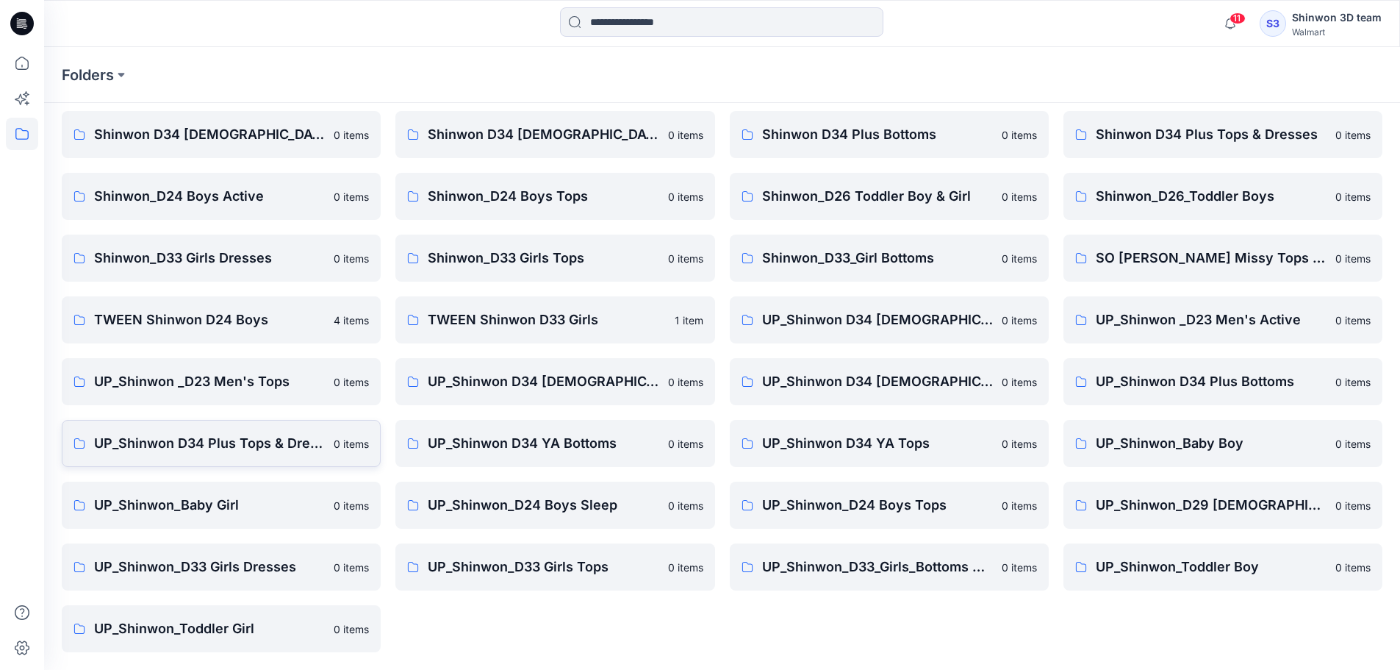
click at [251, 445] on p "UP_Shinwon D34 Plus Tops & Dresses" at bounding box center [209, 443] width 231 height 21
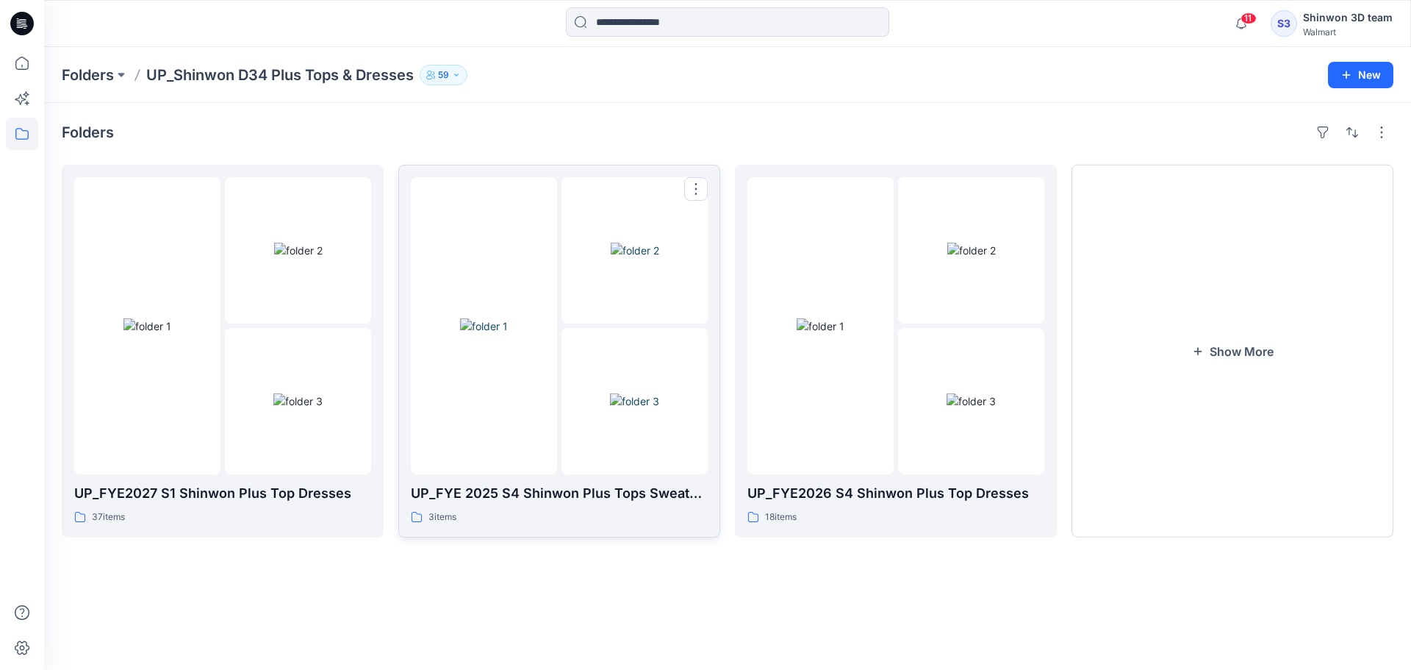
click at [465, 455] on div at bounding box center [484, 325] width 146 height 297
click at [1209, 513] on button "Show More" at bounding box center [1233, 351] width 322 height 373
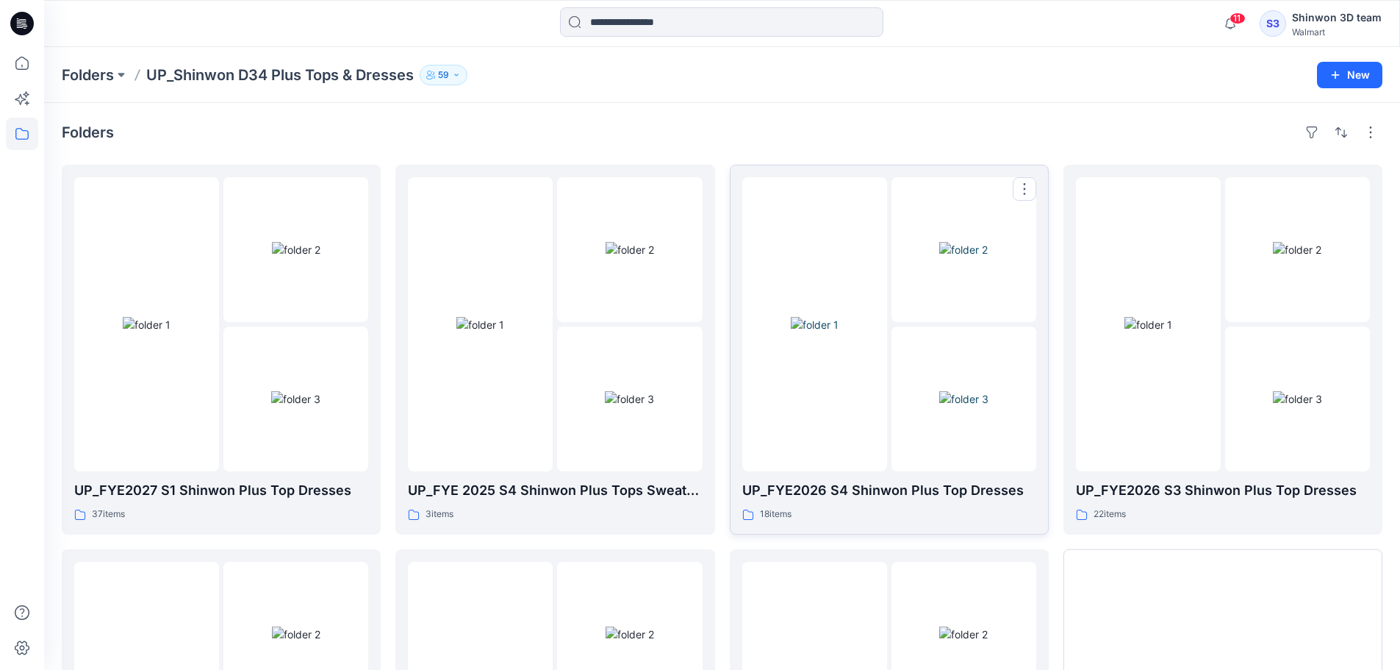
click at [943, 391] on img at bounding box center [963, 398] width 49 height 15
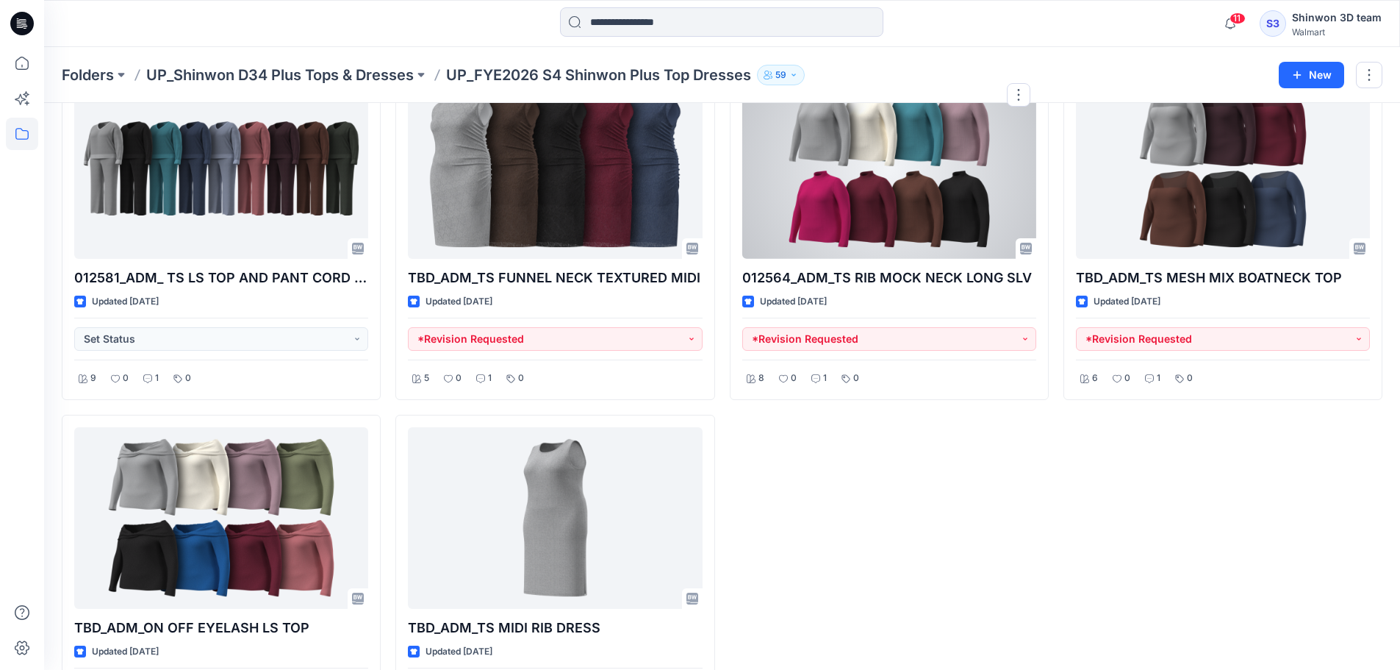
scroll to position [1247, 0]
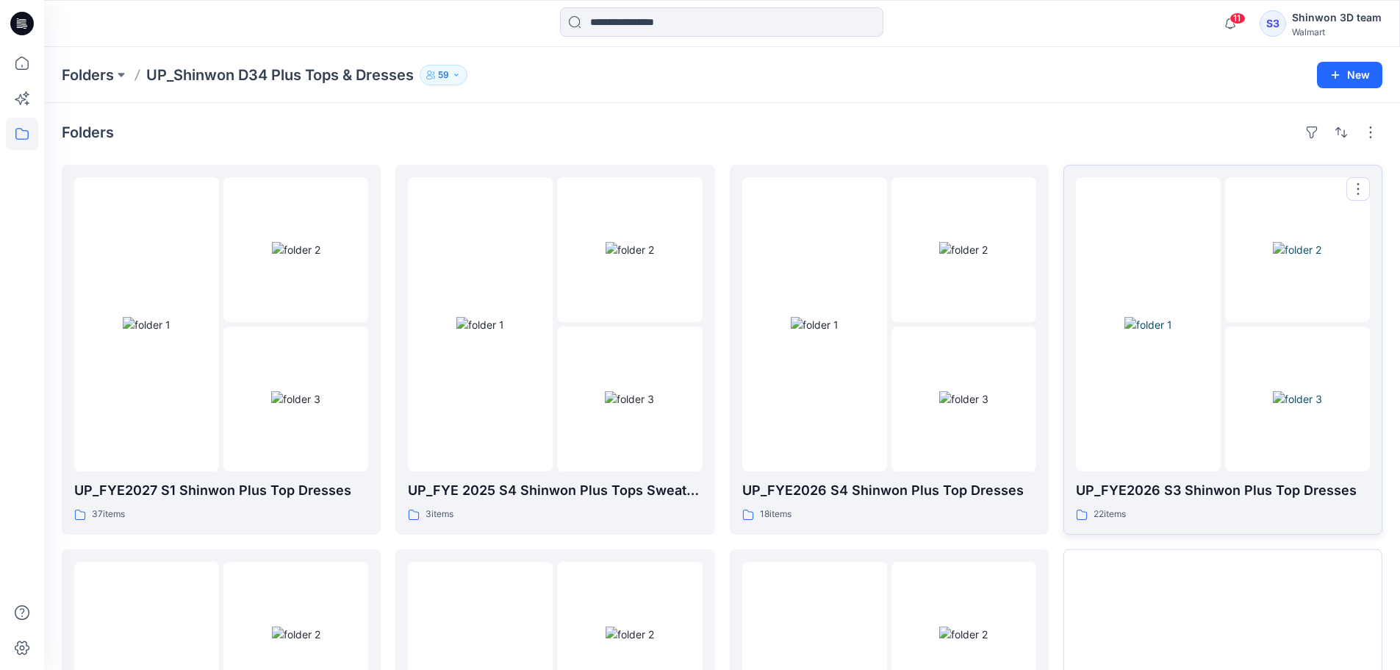
click at [1139, 332] on img at bounding box center [1149, 324] width 48 height 15
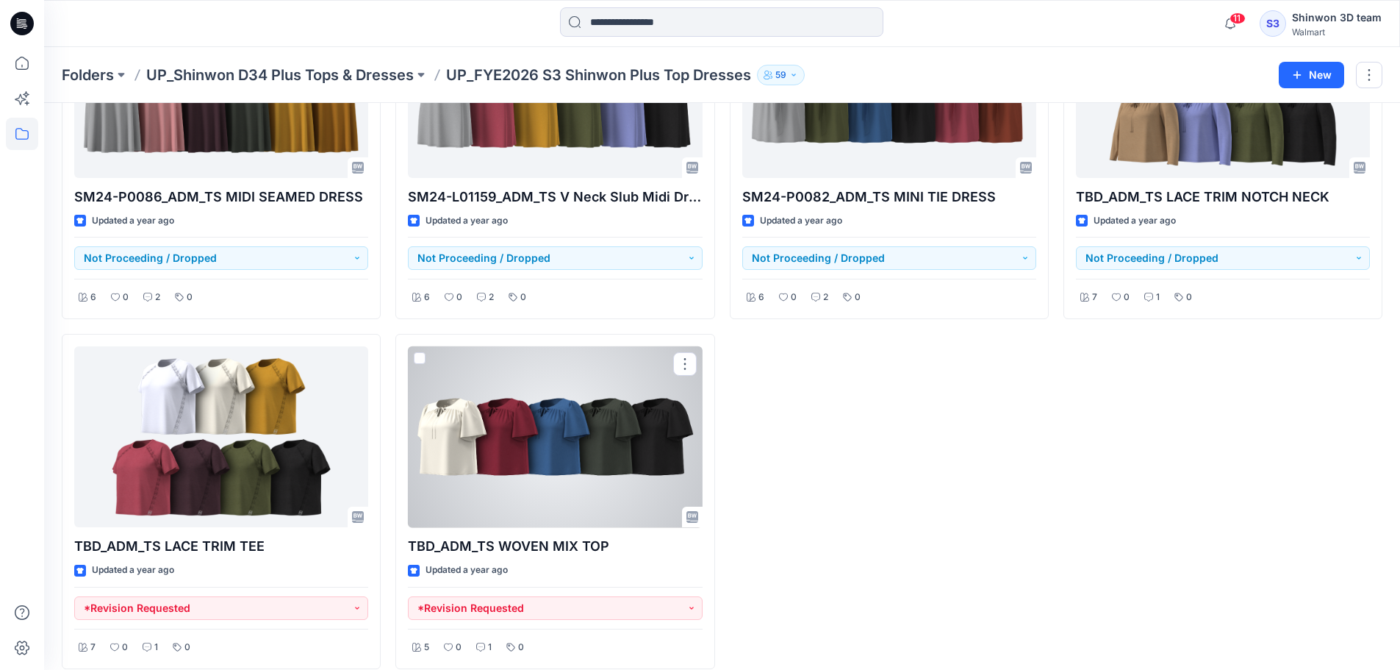
scroll to position [1596, 0]
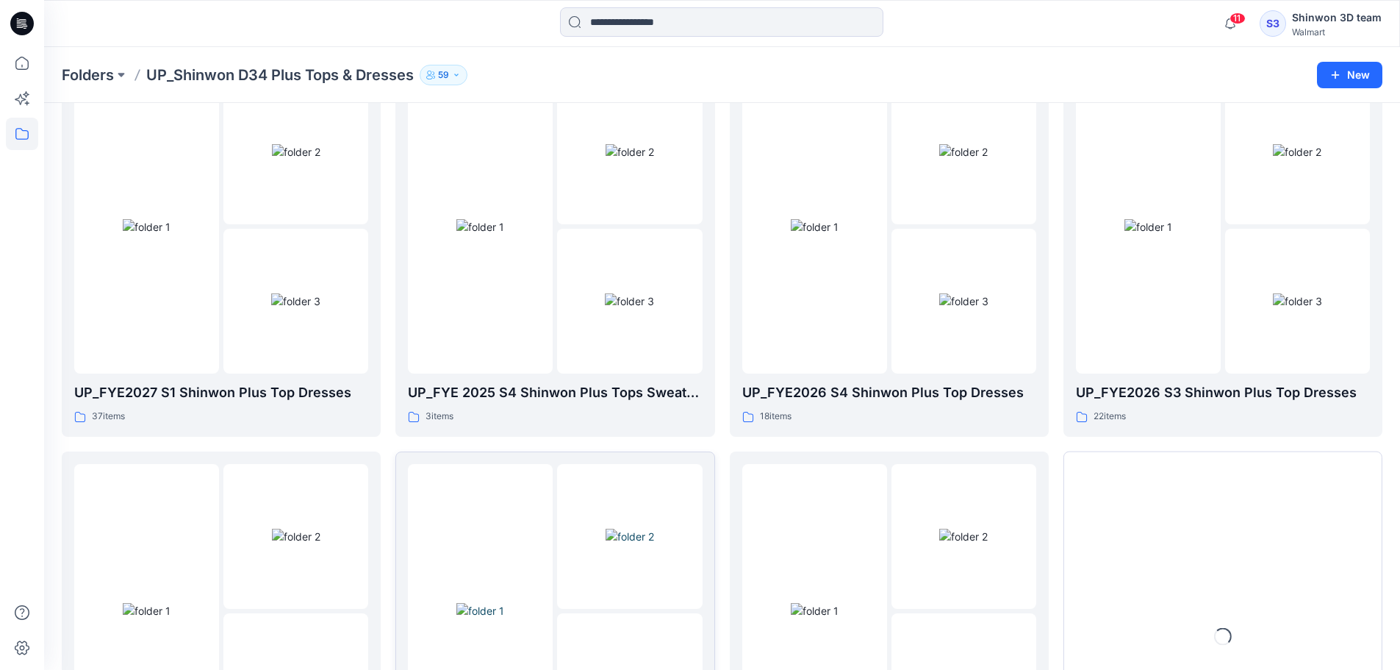
scroll to position [290, 0]
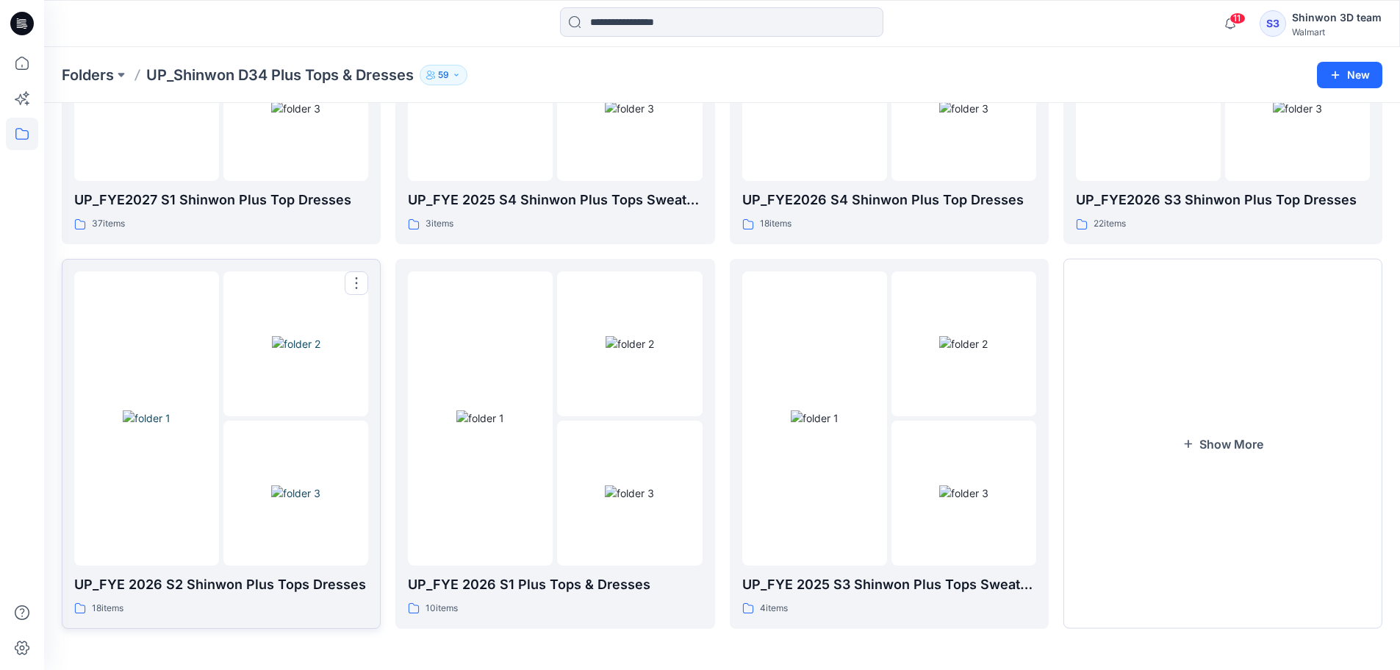
click at [272, 351] on img at bounding box center [296, 343] width 49 height 15
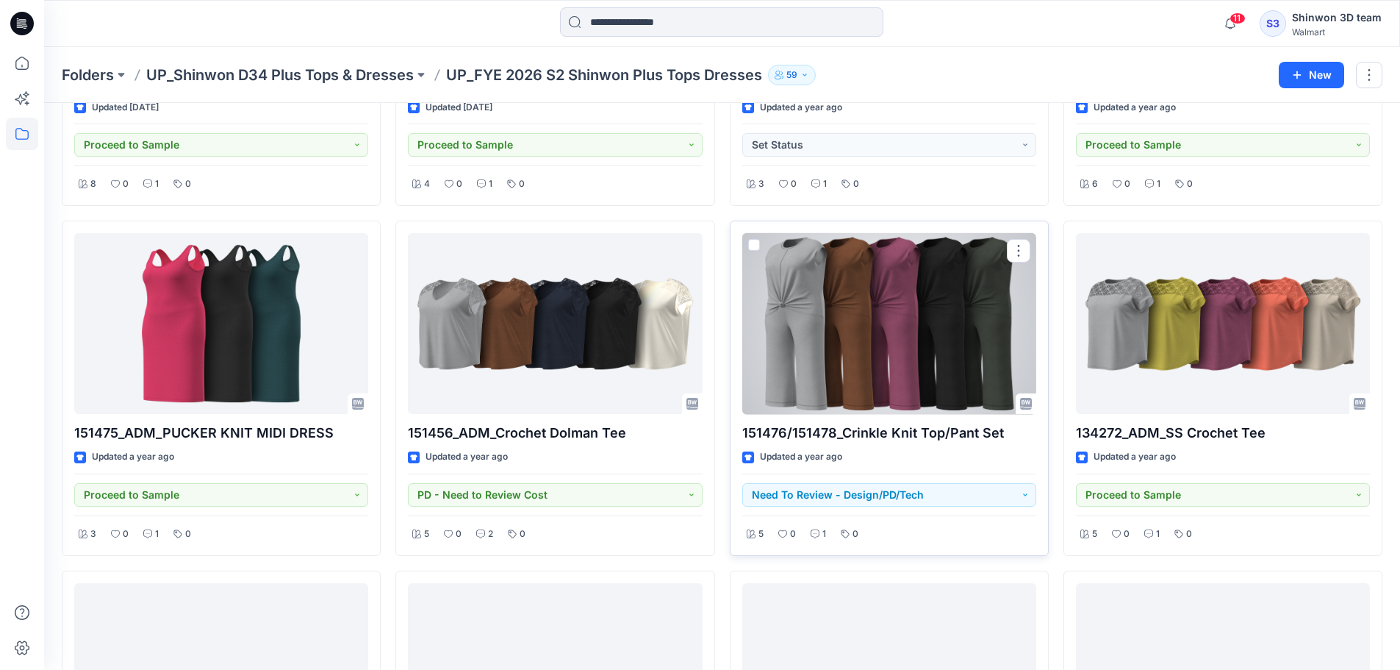
scroll to position [490, 0]
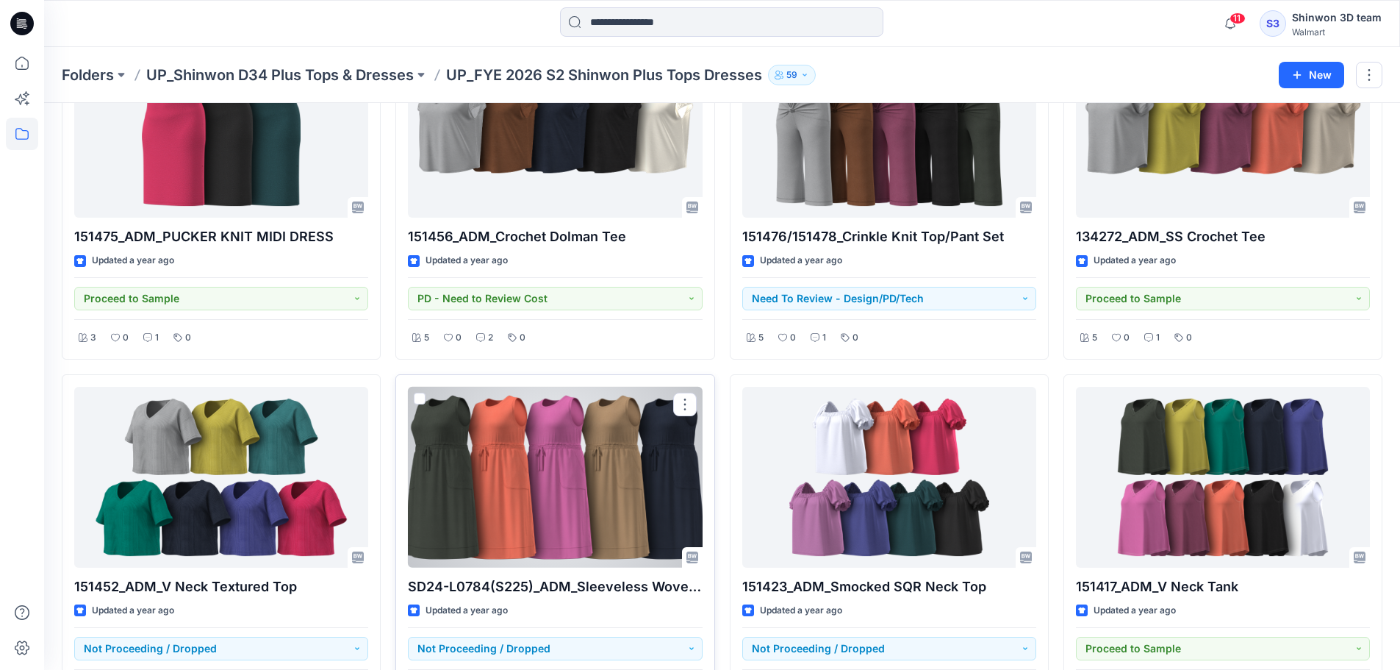
click at [454, 432] on div at bounding box center [555, 478] width 294 height 182
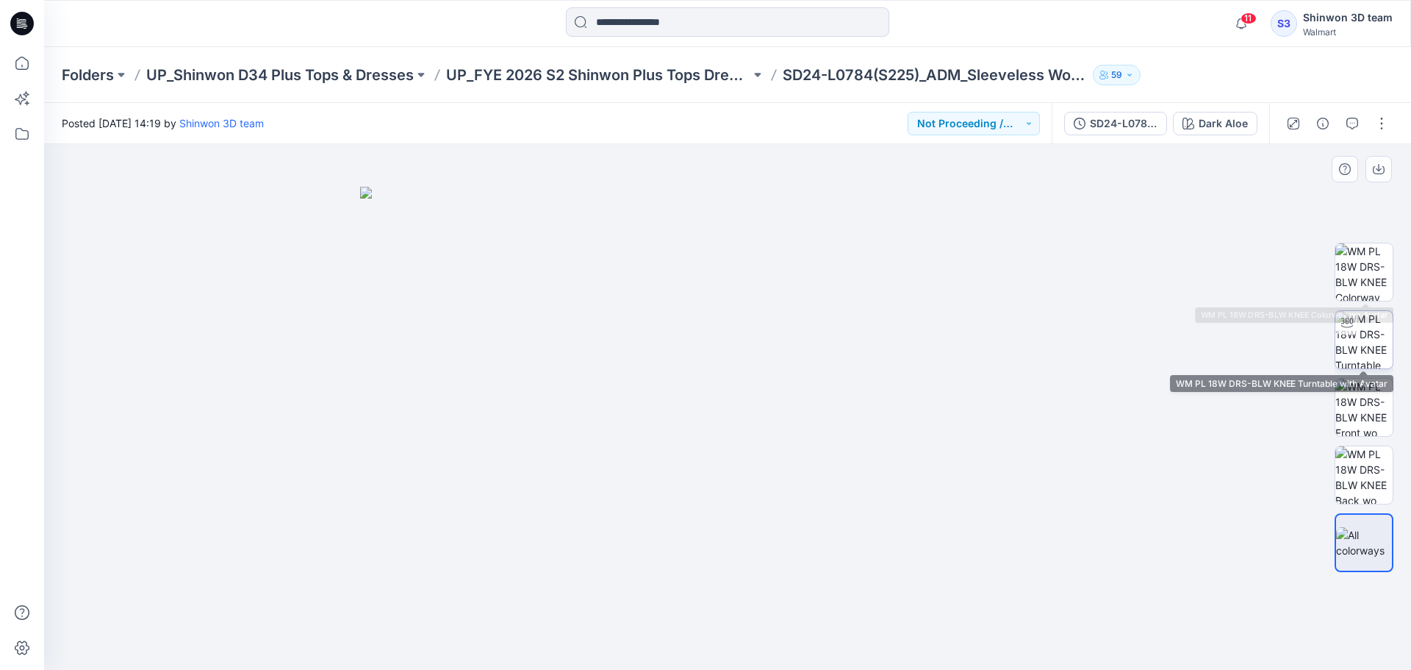
click at [1373, 318] on img at bounding box center [1364, 339] width 57 height 57
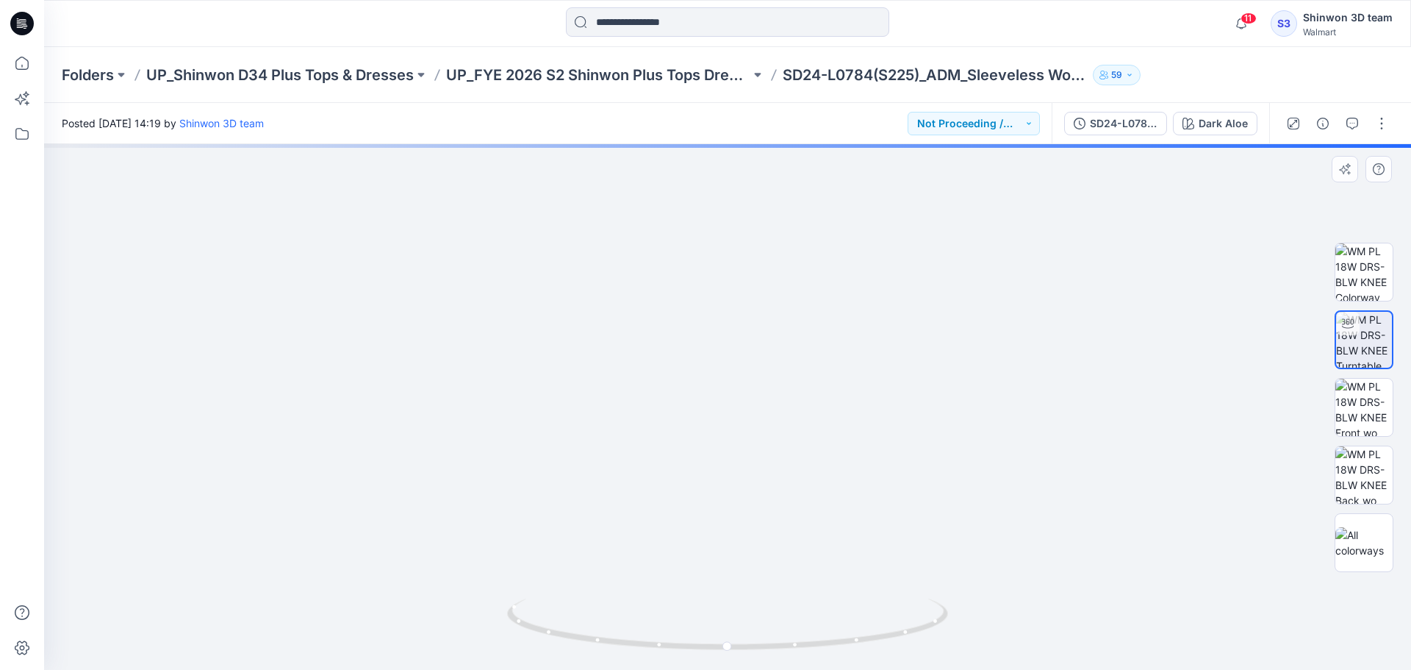
drag, startPoint x: 732, startPoint y: 260, endPoint x: 720, endPoint y: 509, distance: 249.5
click at [720, 529] on img at bounding box center [727, 160] width 1511 height 1019
drag, startPoint x: 714, startPoint y: 407, endPoint x: 732, endPoint y: 478, distance: 73.6
click at [736, 487] on img at bounding box center [679, 252] width 2251 height 834
